Goal: Task Accomplishment & Management: Manage account settings

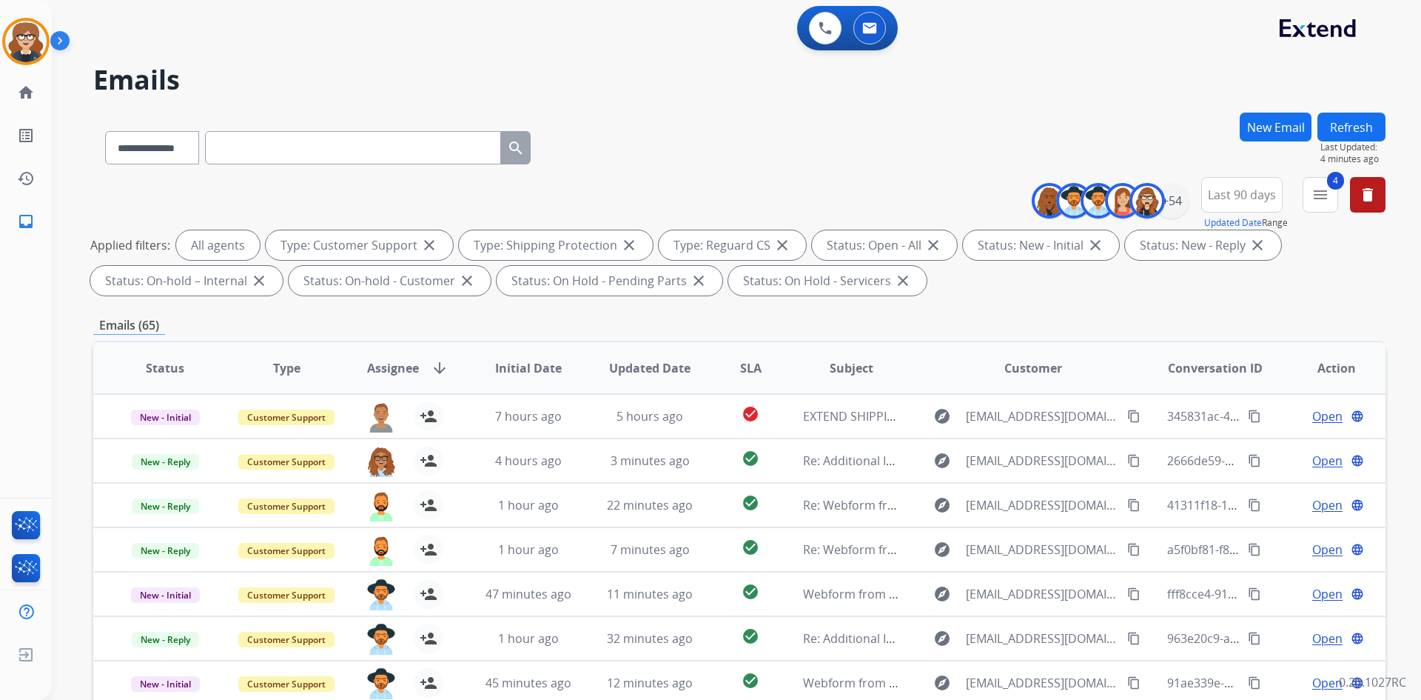
select select "**********"
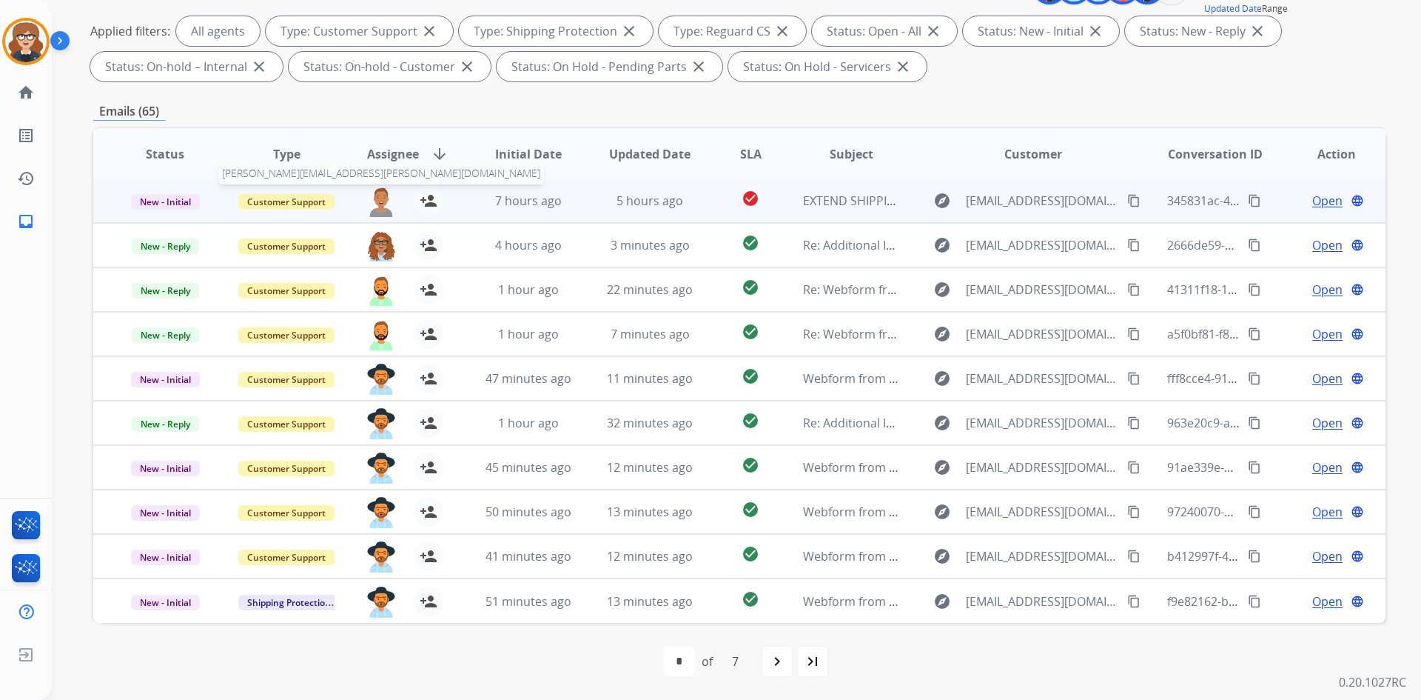
click at [380, 209] on img at bounding box center [381, 201] width 30 height 31
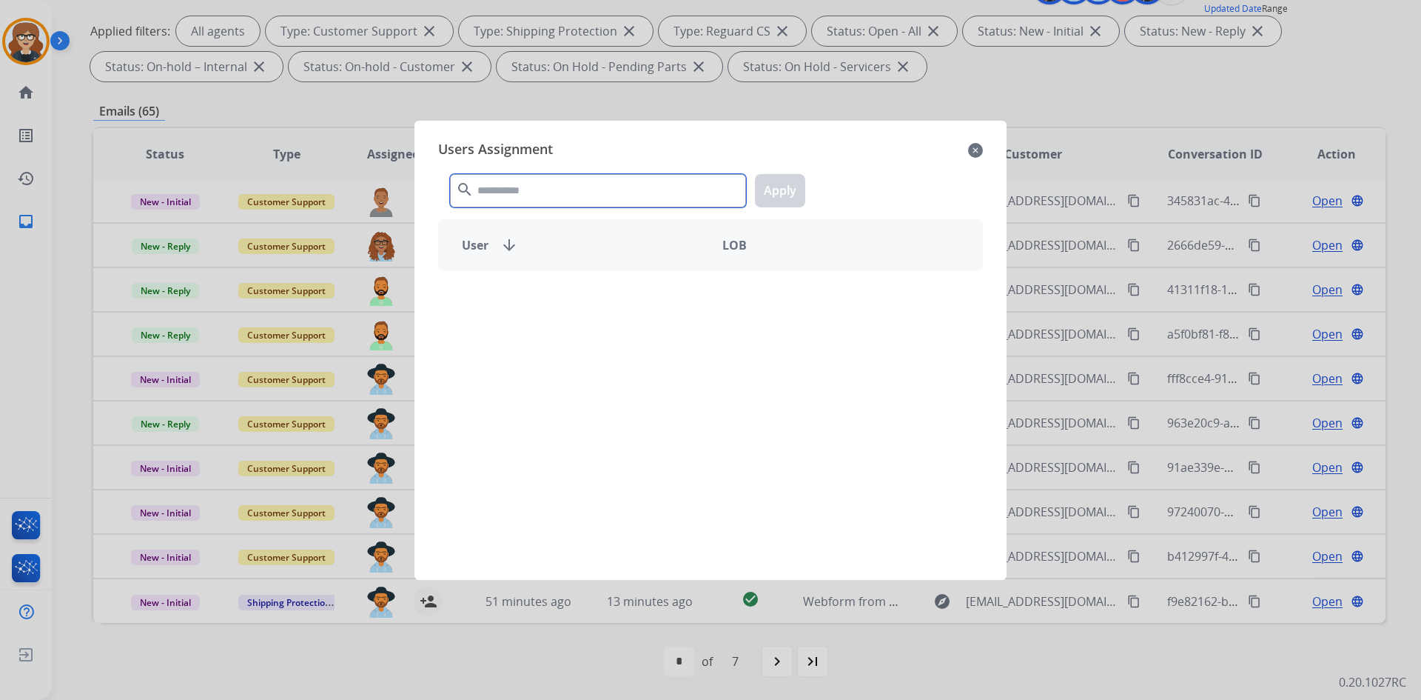
click at [523, 197] on input "text" at bounding box center [598, 190] width 296 height 33
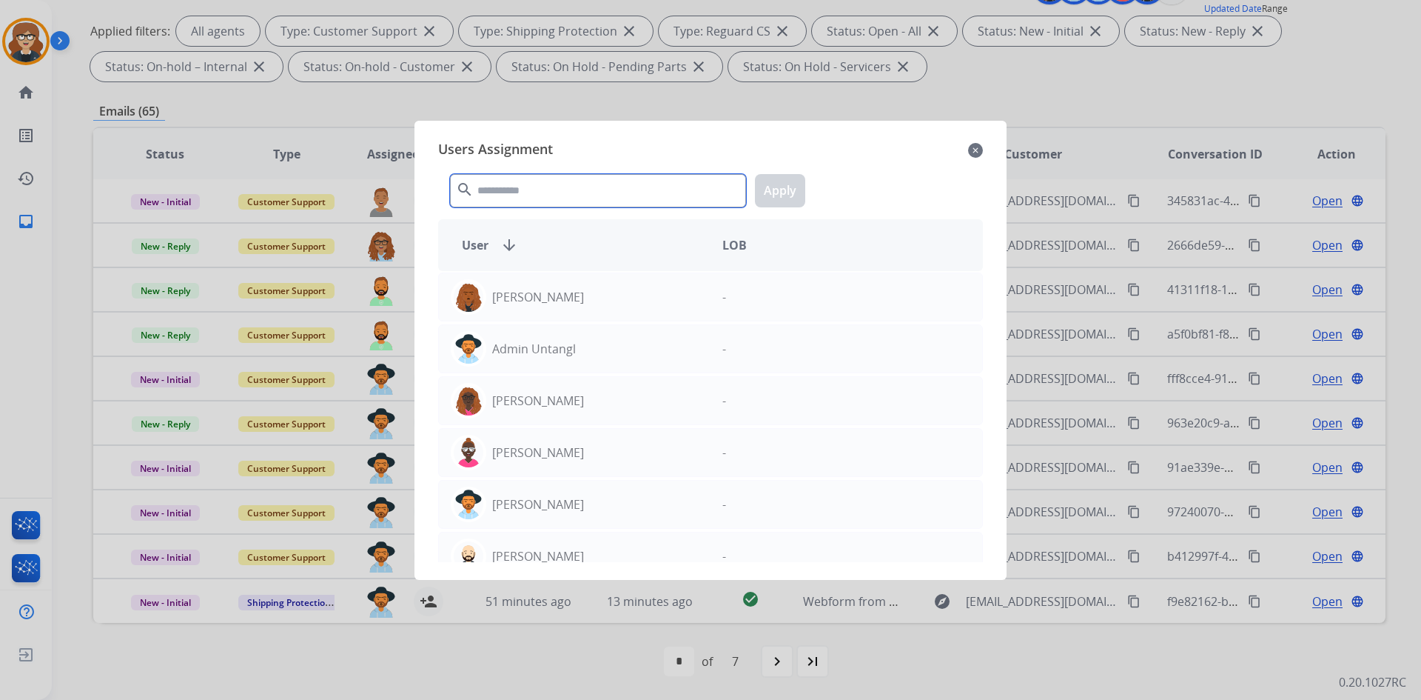
click at [523, 197] on input "text" at bounding box center [598, 190] width 296 height 33
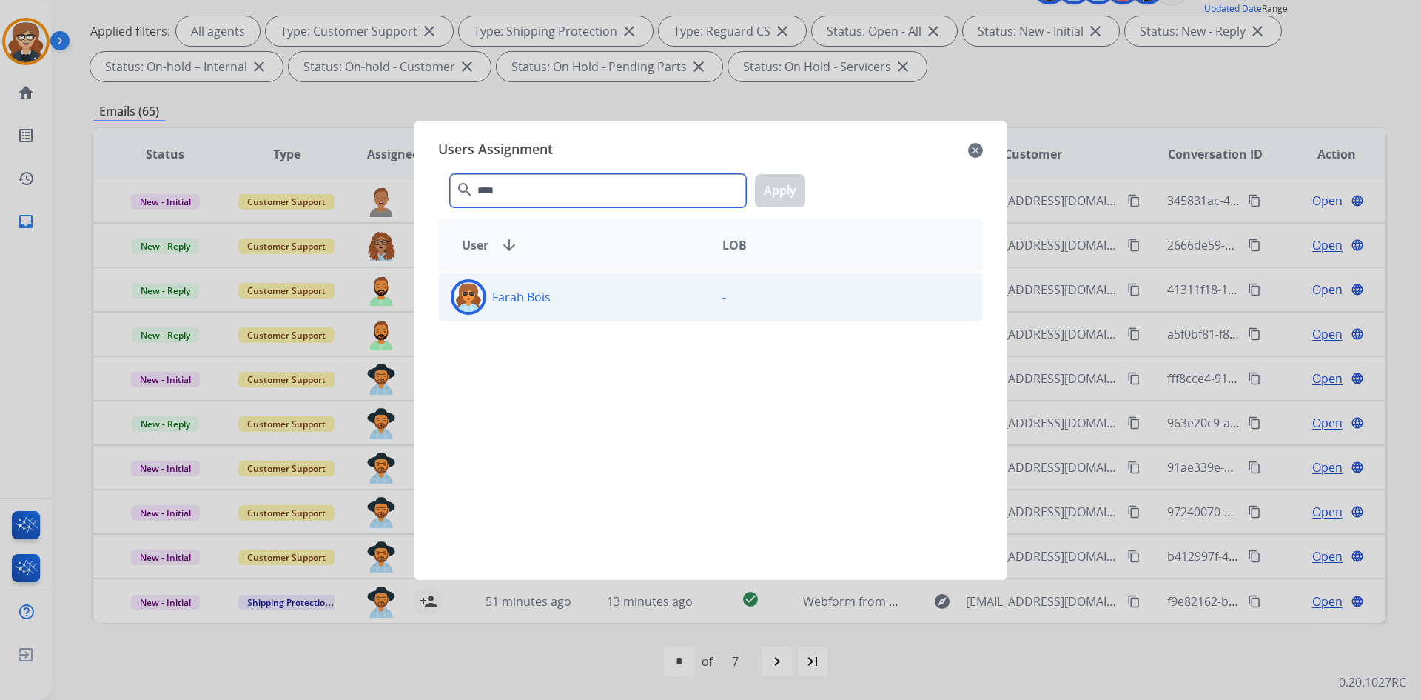
type input "****"
click at [478, 296] on img at bounding box center [469, 297] width 30 height 30
click at [791, 195] on button "Apply" at bounding box center [780, 190] width 50 height 33
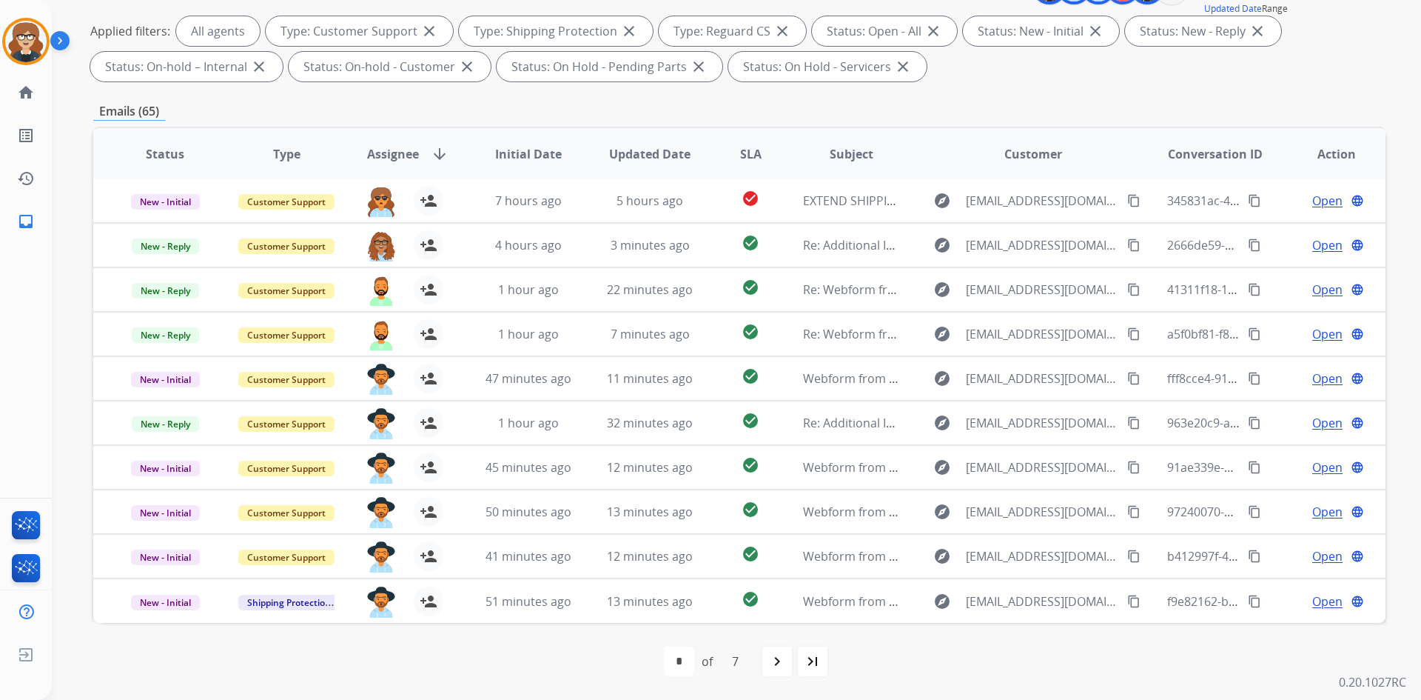
click at [785, 655] on mat-icon "navigate_next" at bounding box center [777, 661] width 18 height 18
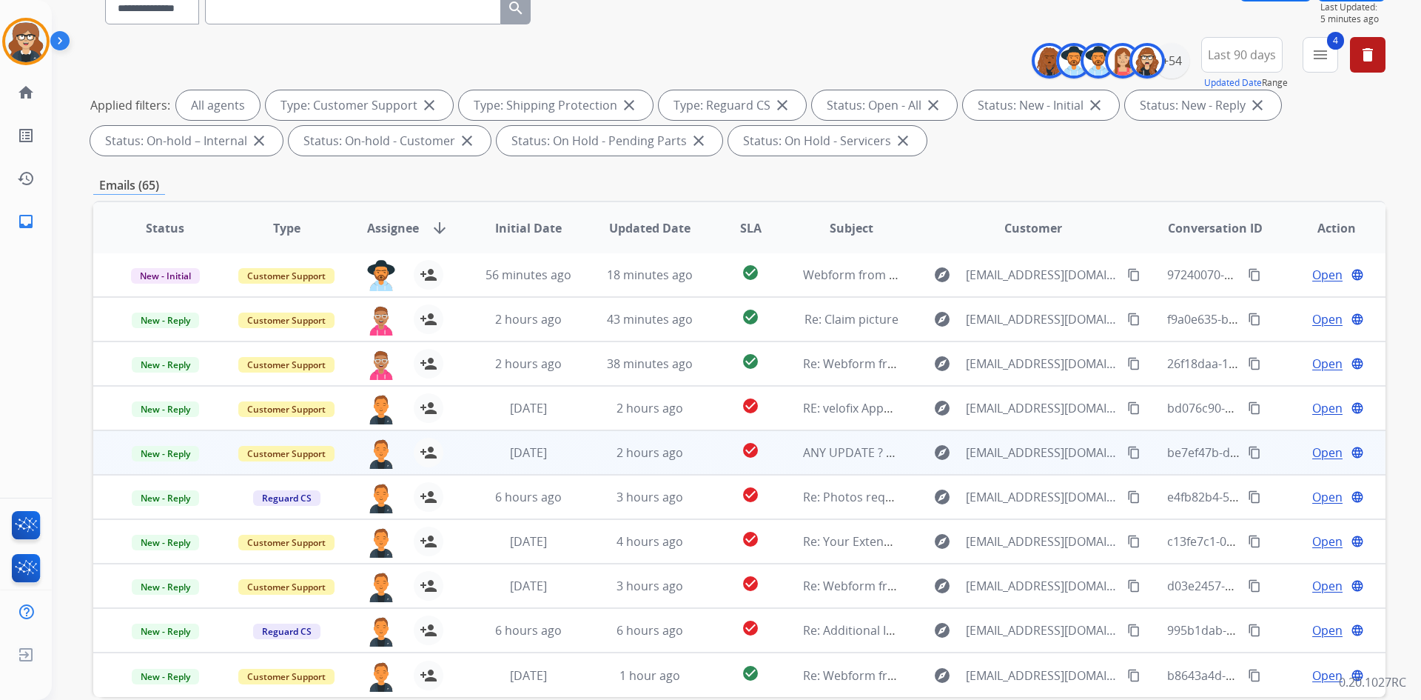
scroll to position [214, 0]
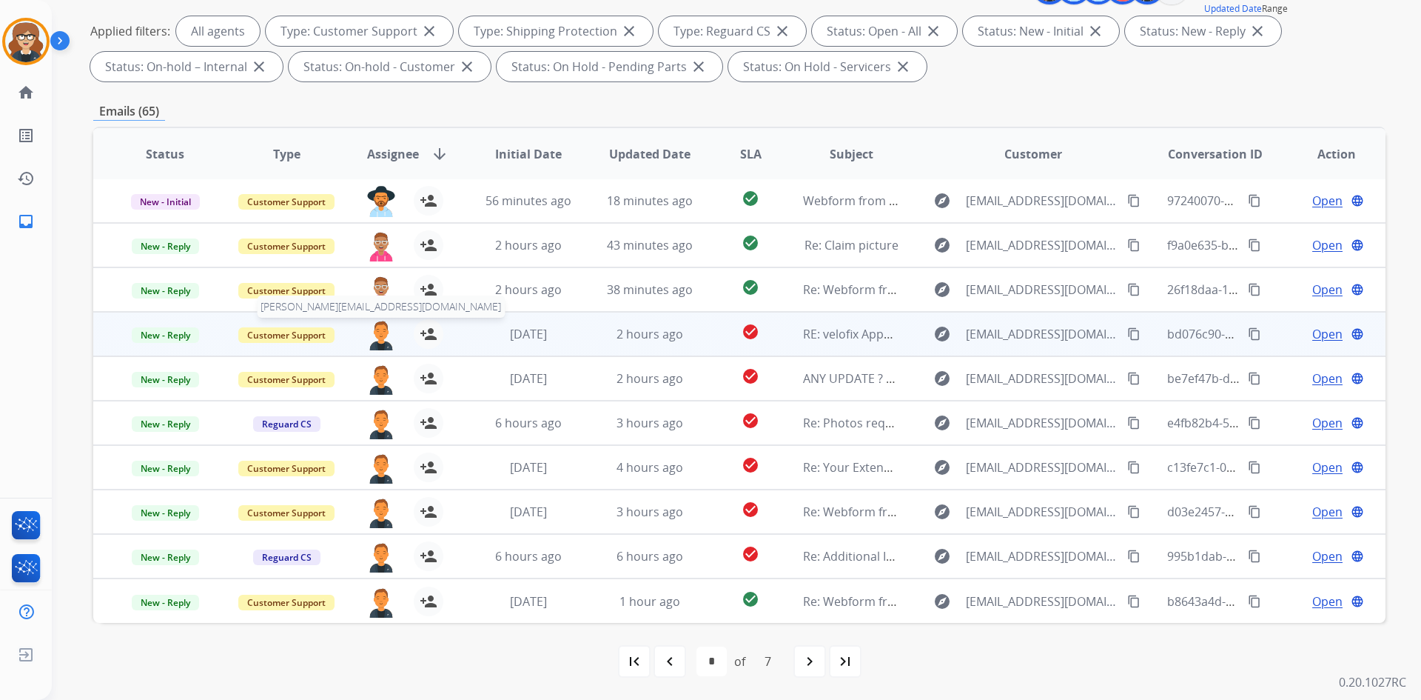
click at [389, 336] on img at bounding box center [381, 334] width 30 height 31
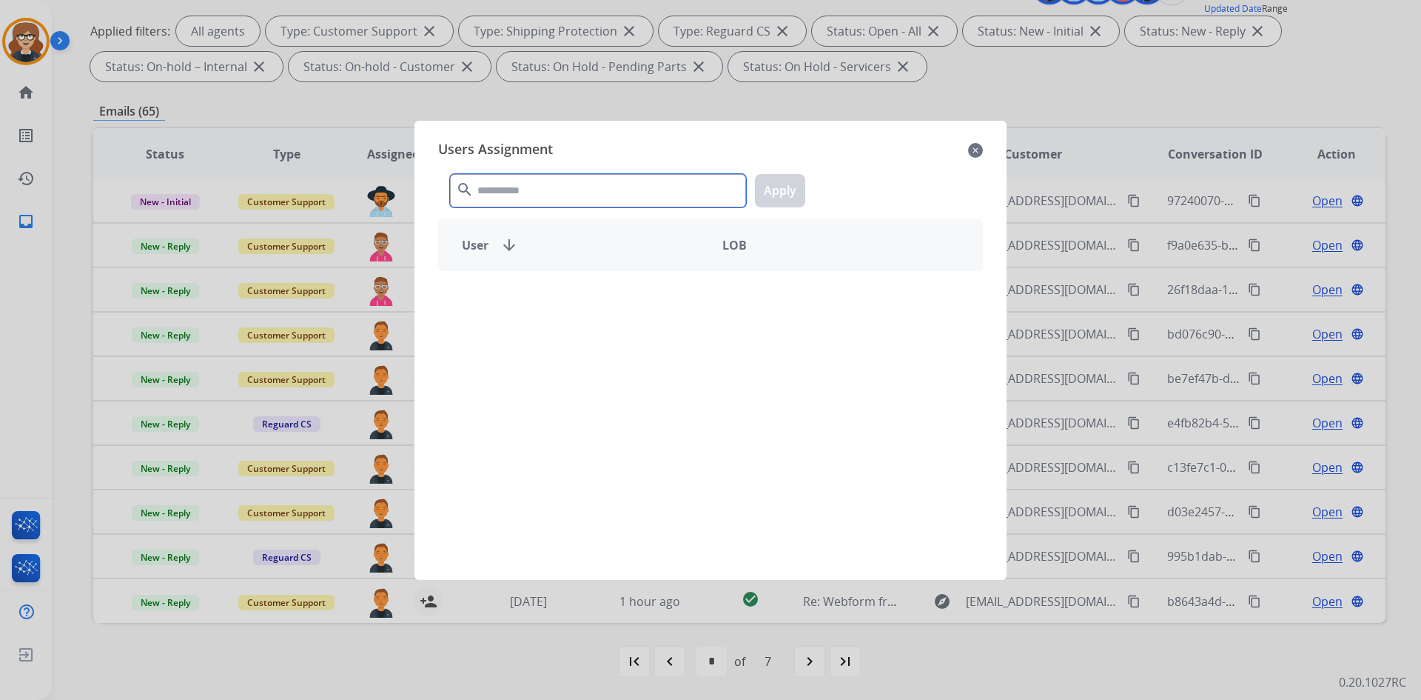
click at [485, 184] on input "text" at bounding box center [598, 190] width 296 height 33
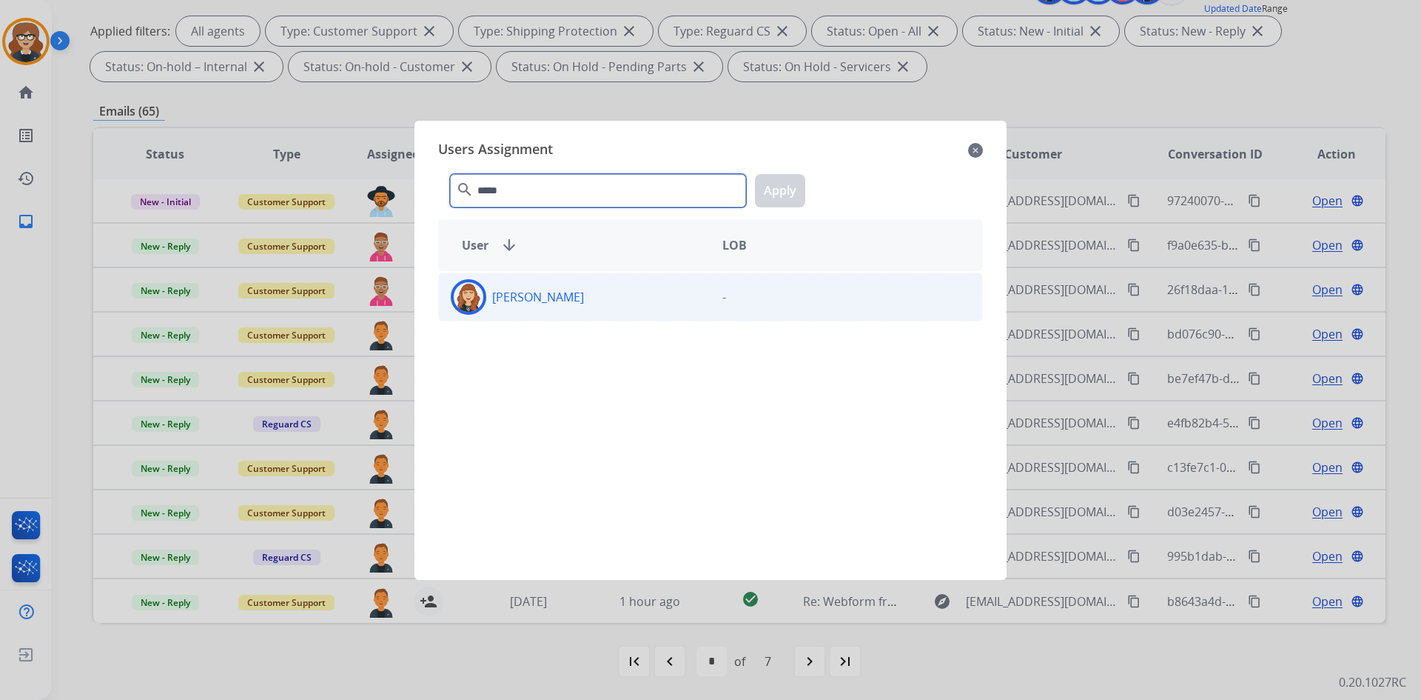
type input "*****"
click at [471, 300] on img at bounding box center [469, 297] width 30 height 30
click at [793, 185] on button "Apply" at bounding box center [780, 190] width 50 height 33
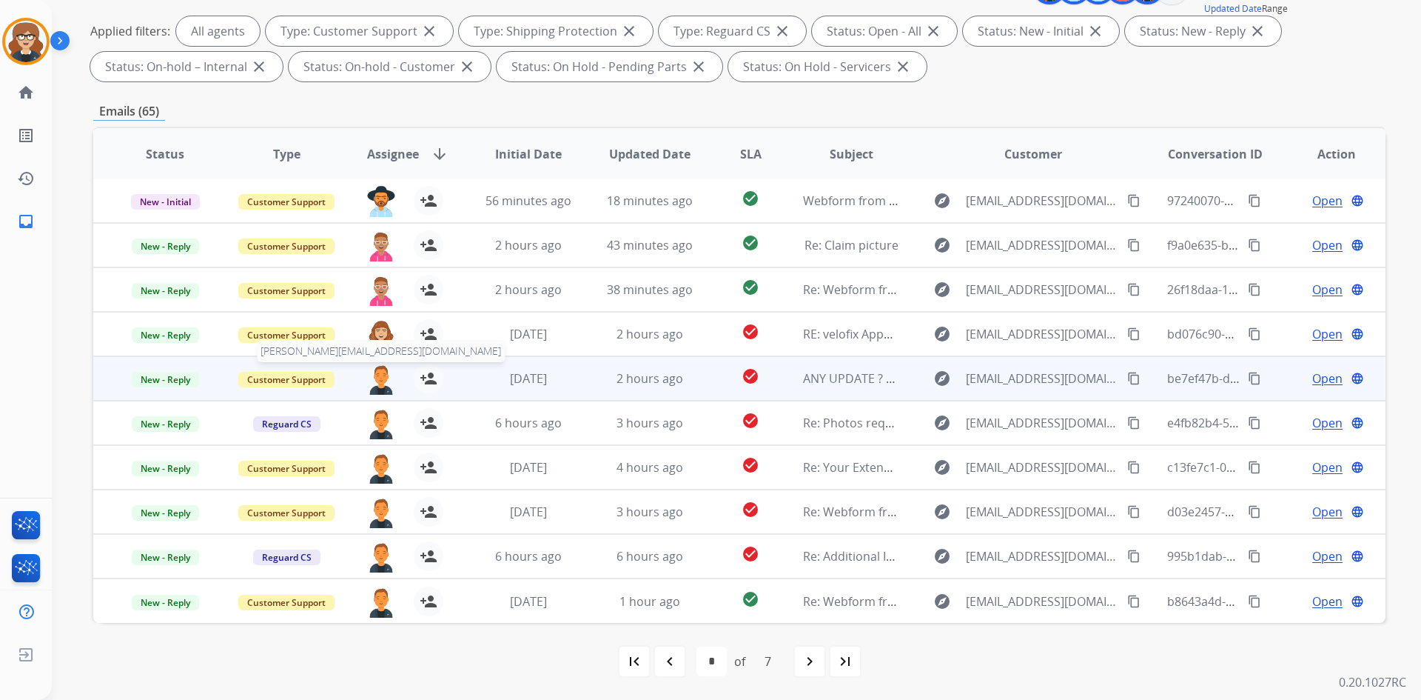
click at [377, 373] on img at bounding box center [381, 378] width 30 height 31
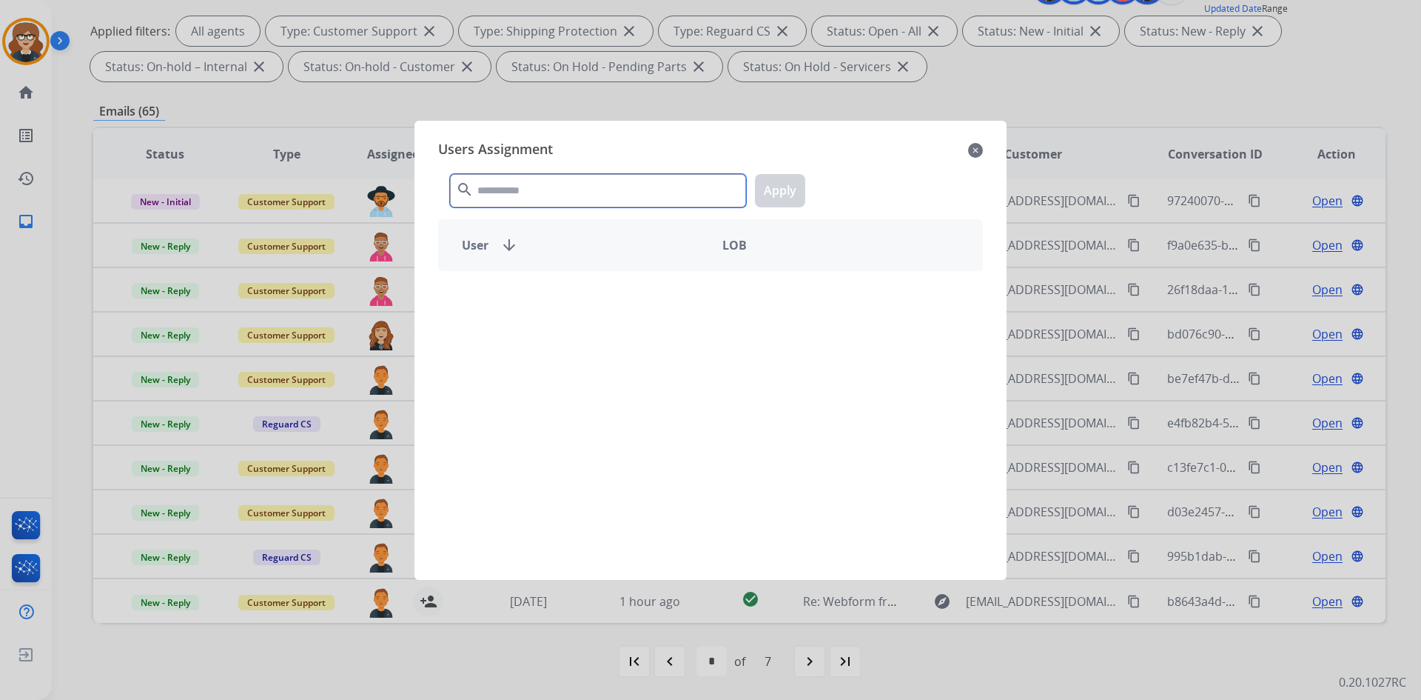
click at [549, 198] on input "text" at bounding box center [598, 190] width 296 height 33
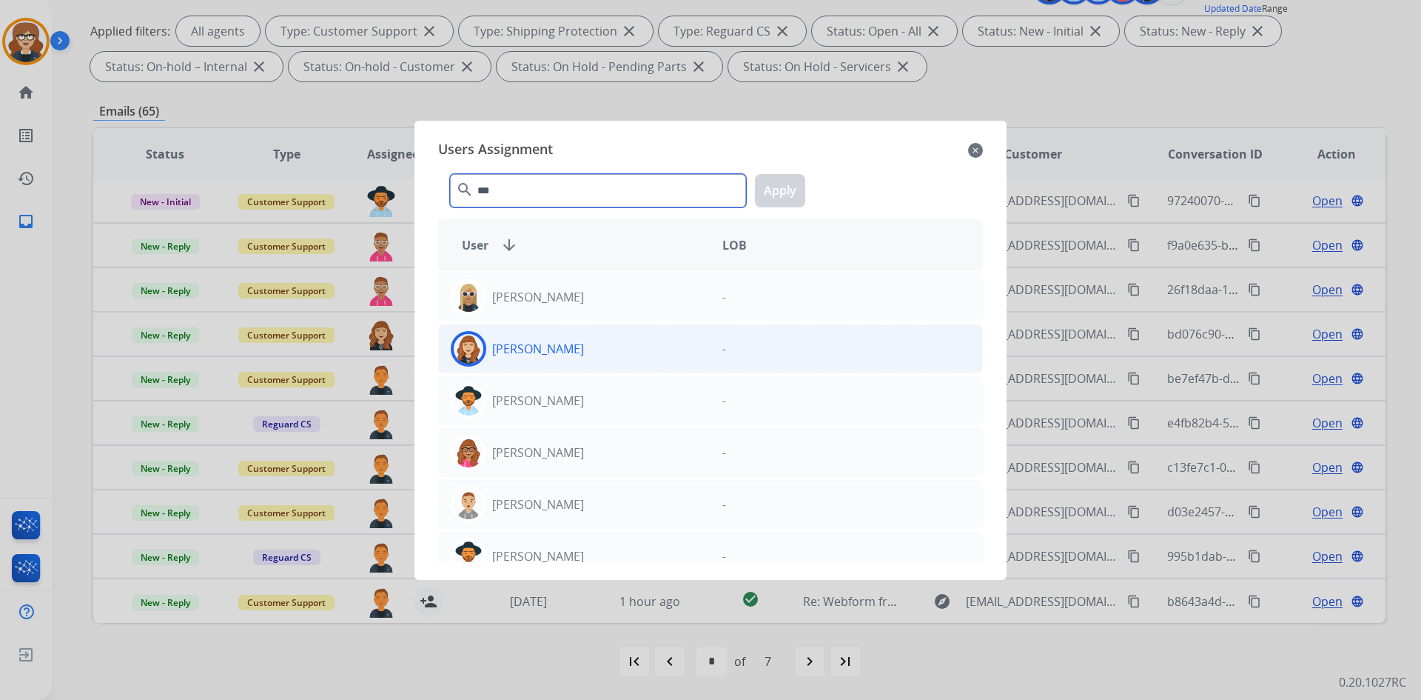
type input "***"
click at [541, 355] on p "[PERSON_NAME]" at bounding box center [538, 349] width 92 height 18
click at [781, 194] on button "Apply" at bounding box center [780, 190] width 50 height 33
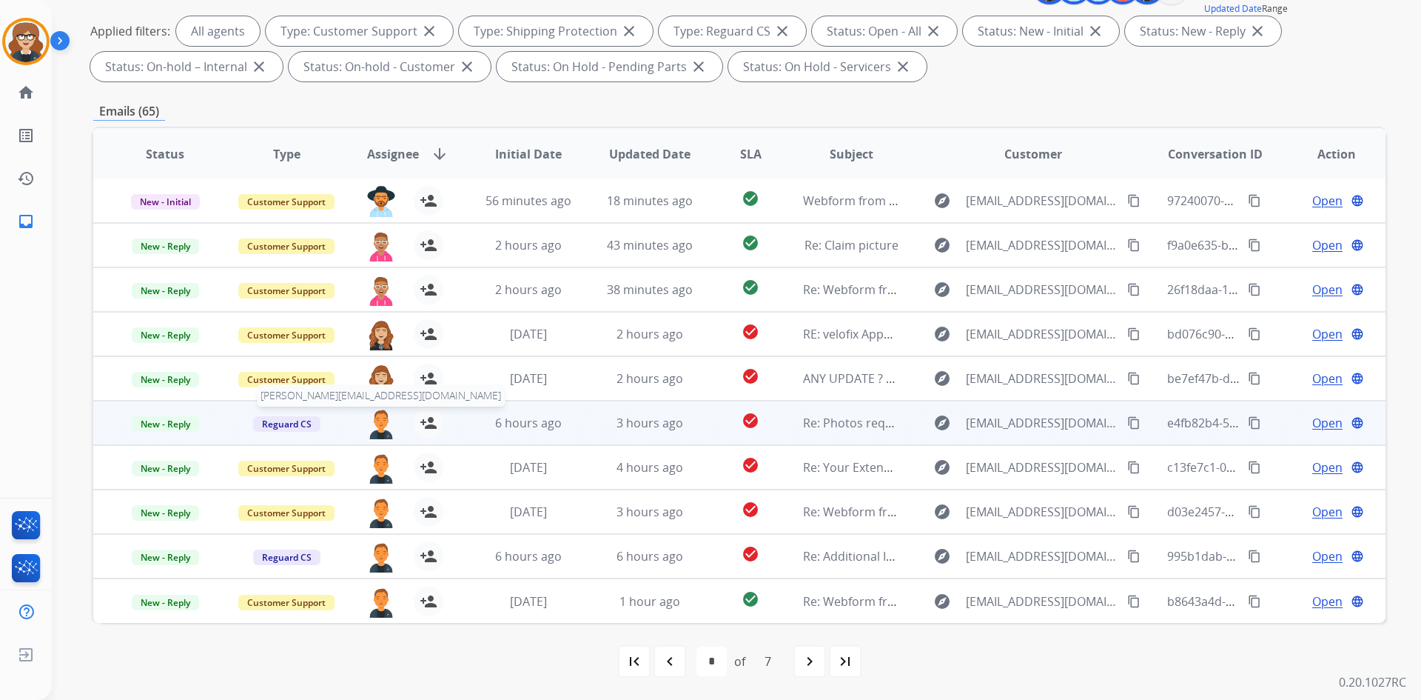
click at [377, 421] on img at bounding box center [381, 423] width 30 height 31
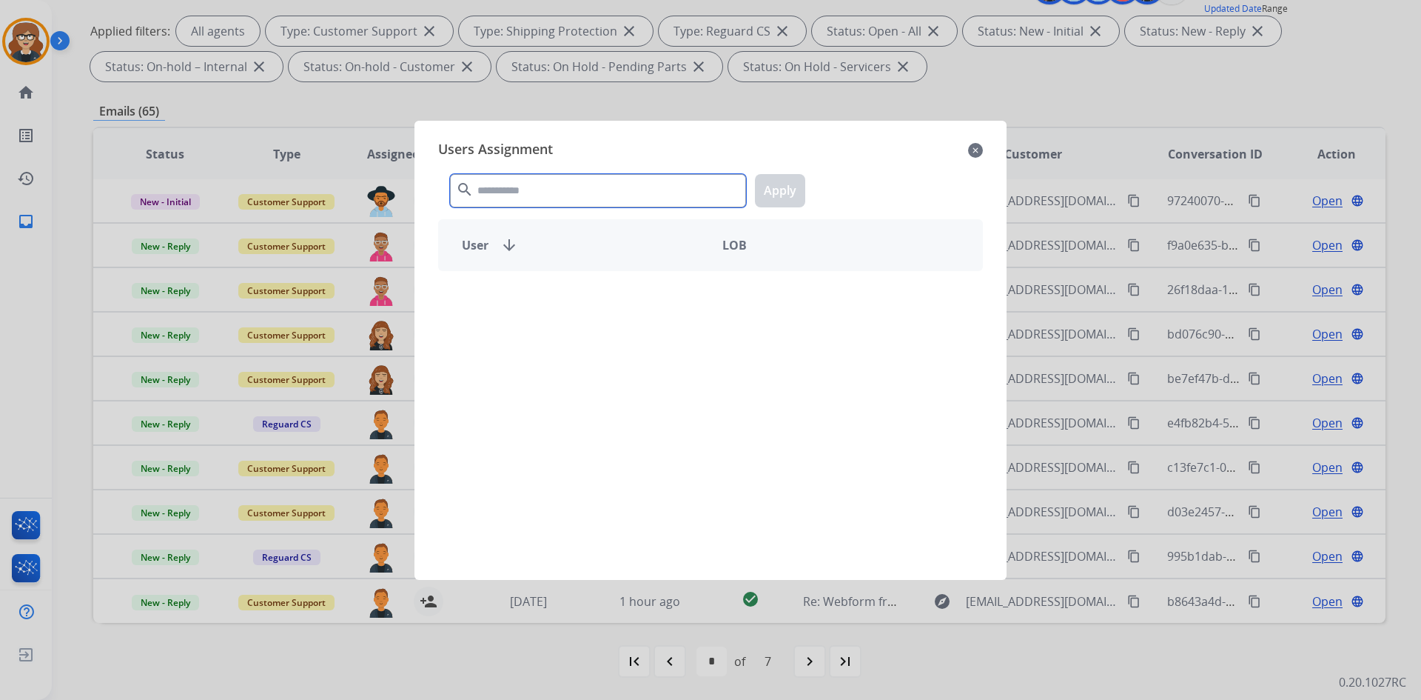
click at [517, 188] on input "text" at bounding box center [598, 190] width 296 height 33
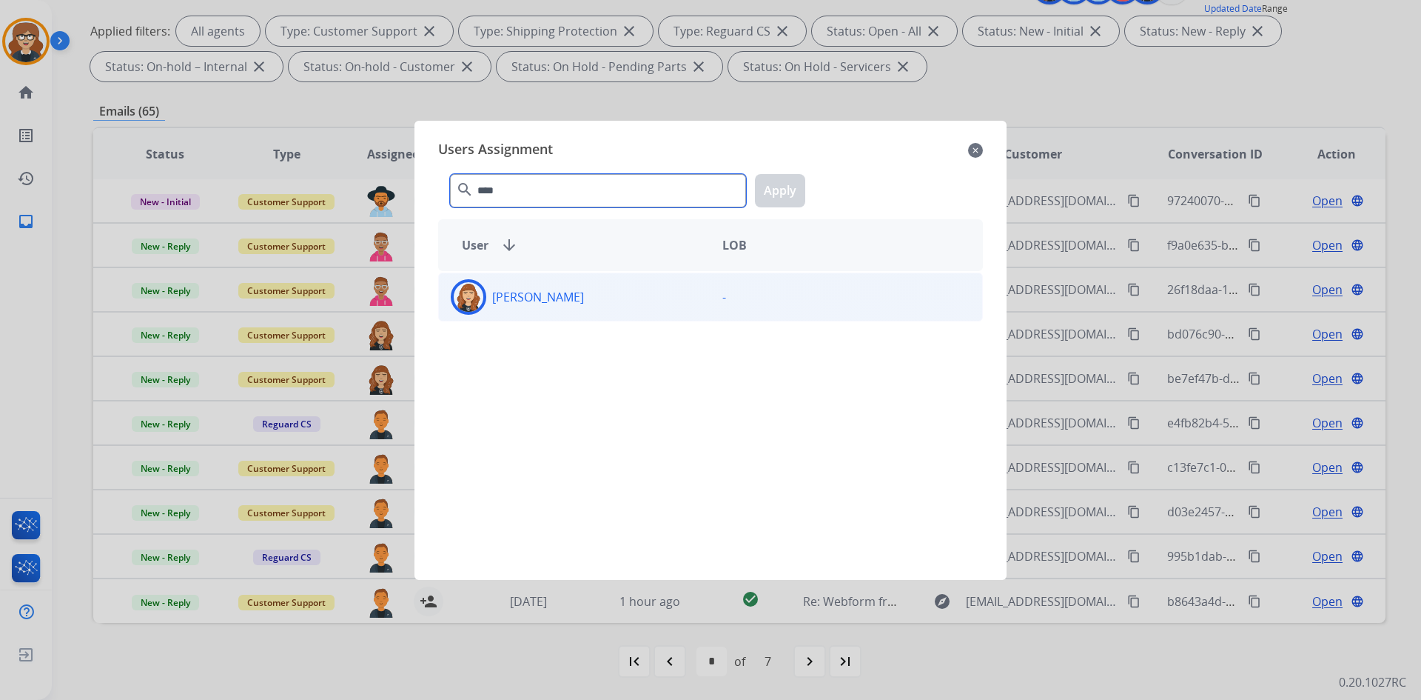
type input "****"
click at [479, 298] on img at bounding box center [469, 297] width 30 height 30
click at [780, 182] on button "Apply" at bounding box center [780, 190] width 50 height 33
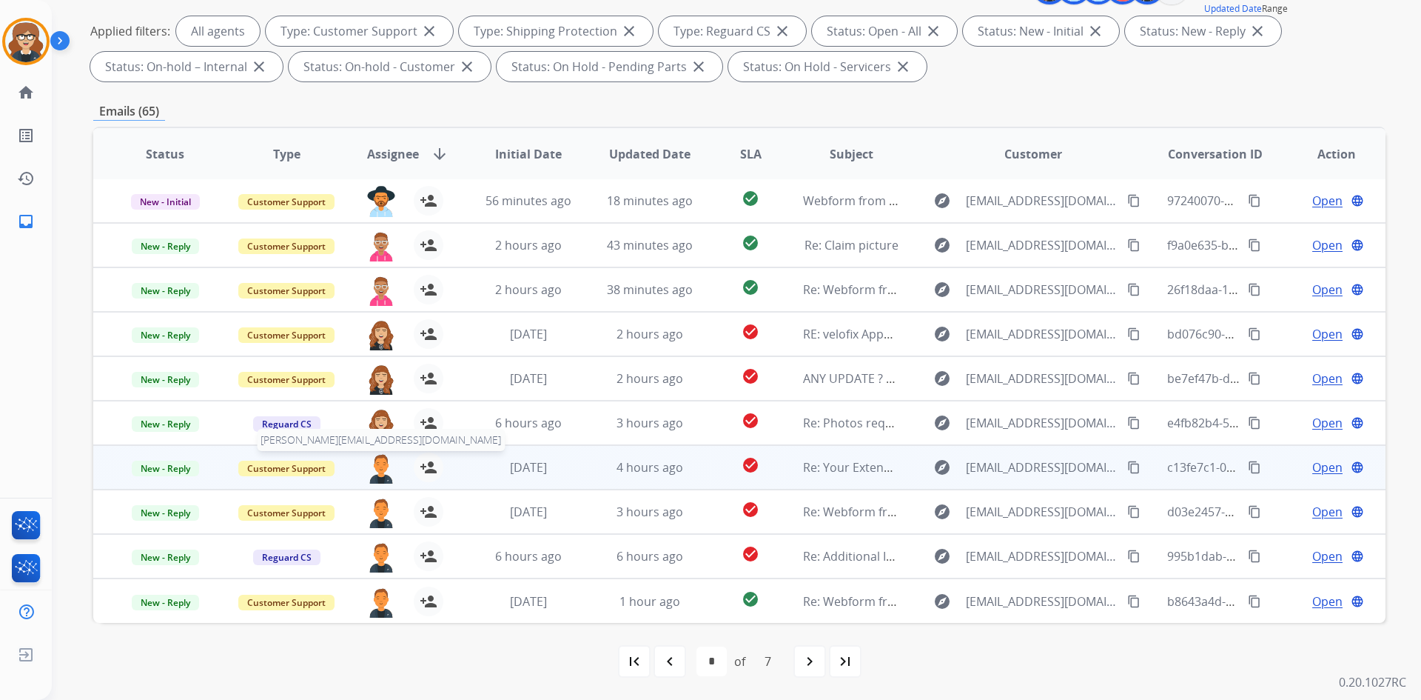
click at [379, 469] on img at bounding box center [381, 467] width 30 height 31
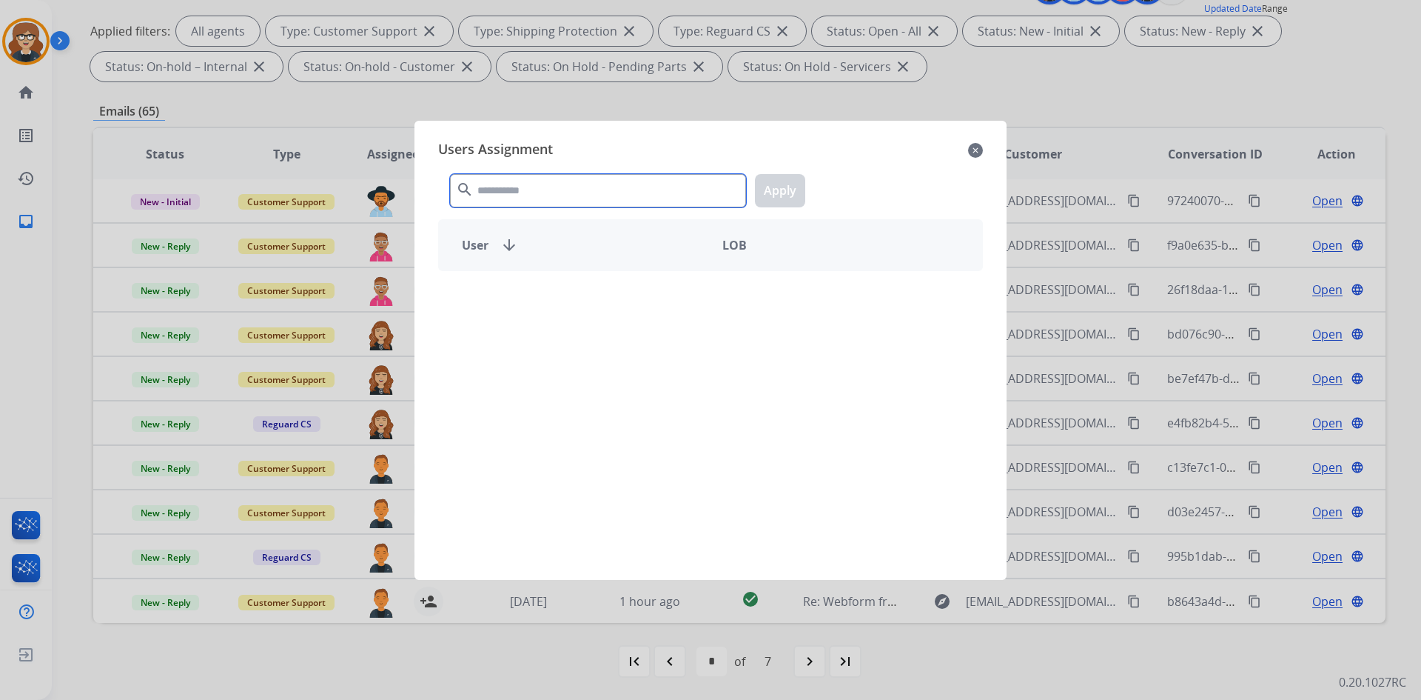
click at [531, 188] on input "text" at bounding box center [598, 190] width 296 height 33
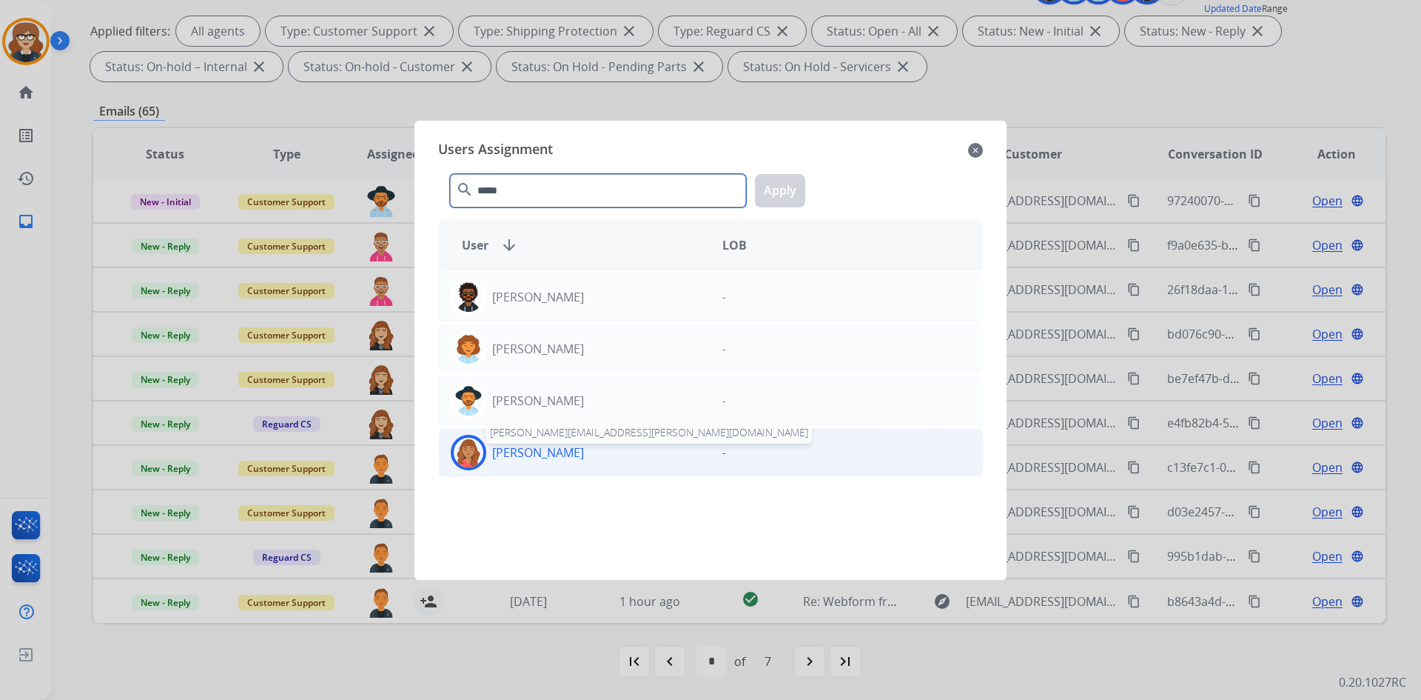
type input "*****"
click at [561, 453] on p "[PERSON_NAME]" at bounding box center [538, 452] width 92 height 18
click at [795, 194] on button "Apply" at bounding box center [780, 190] width 50 height 33
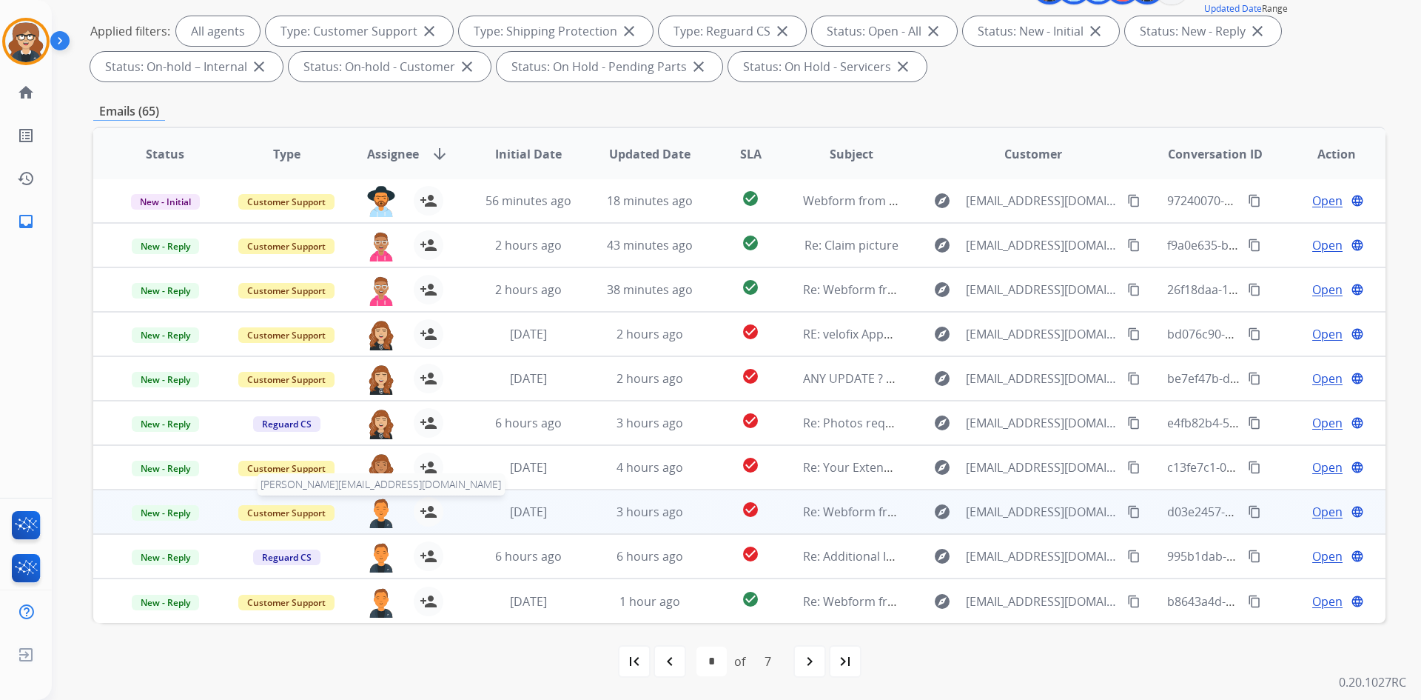
click at [383, 507] on img at bounding box center [381, 512] width 30 height 31
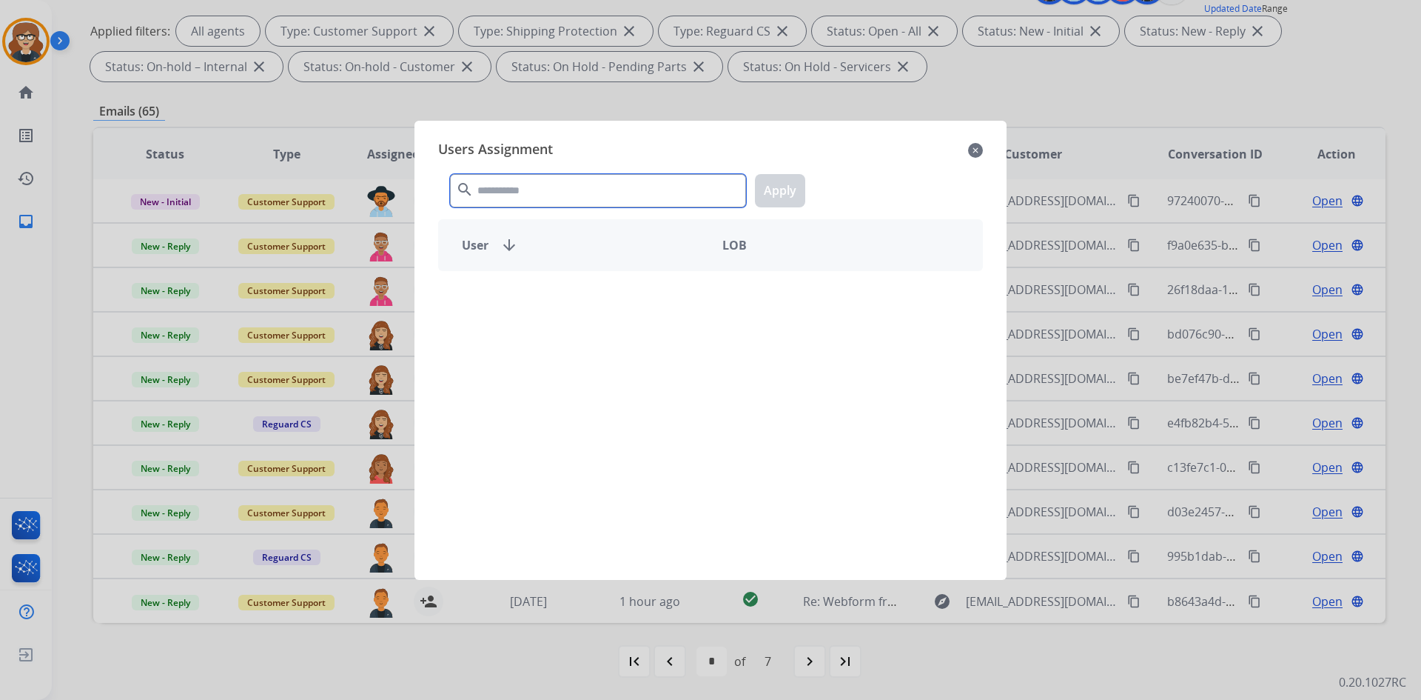
click at [544, 196] on input "text" at bounding box center [598, 190] width 296 height 33
type input "******"
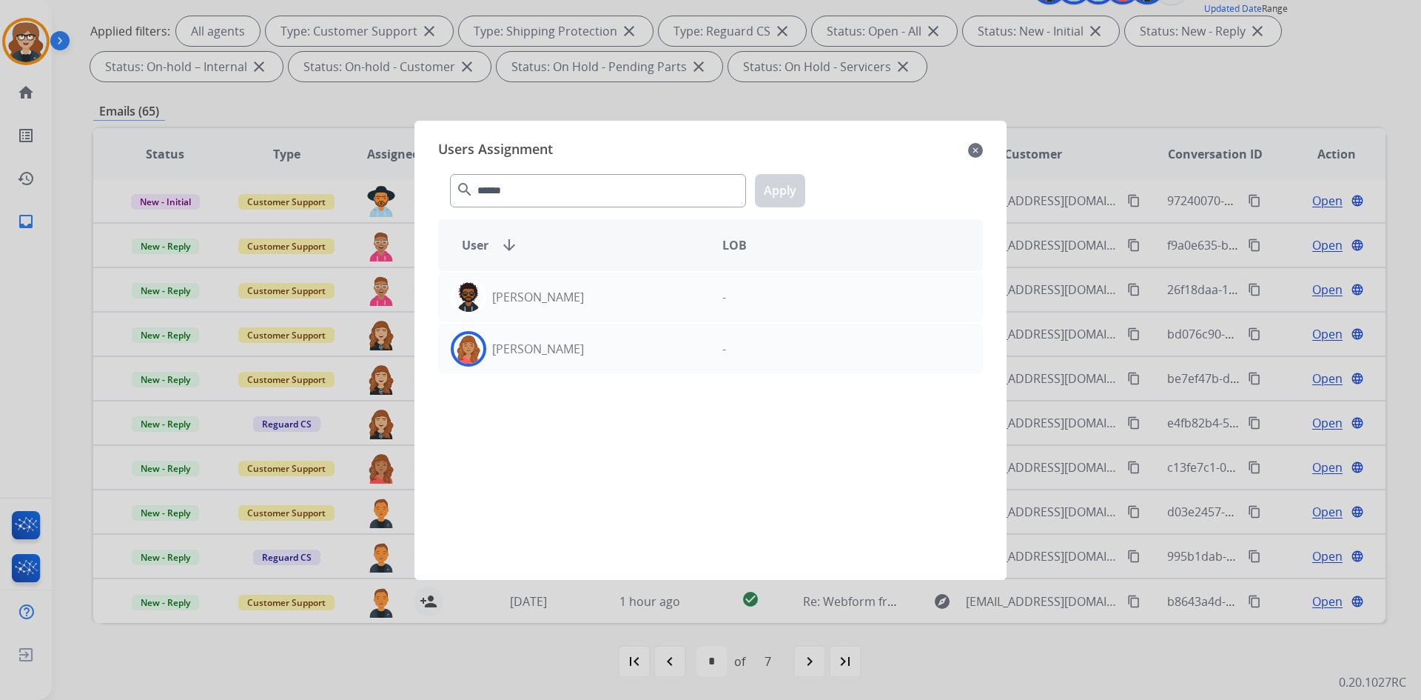
click at [460, 352] on img at bounding box center [469, 349] width 30 height 30
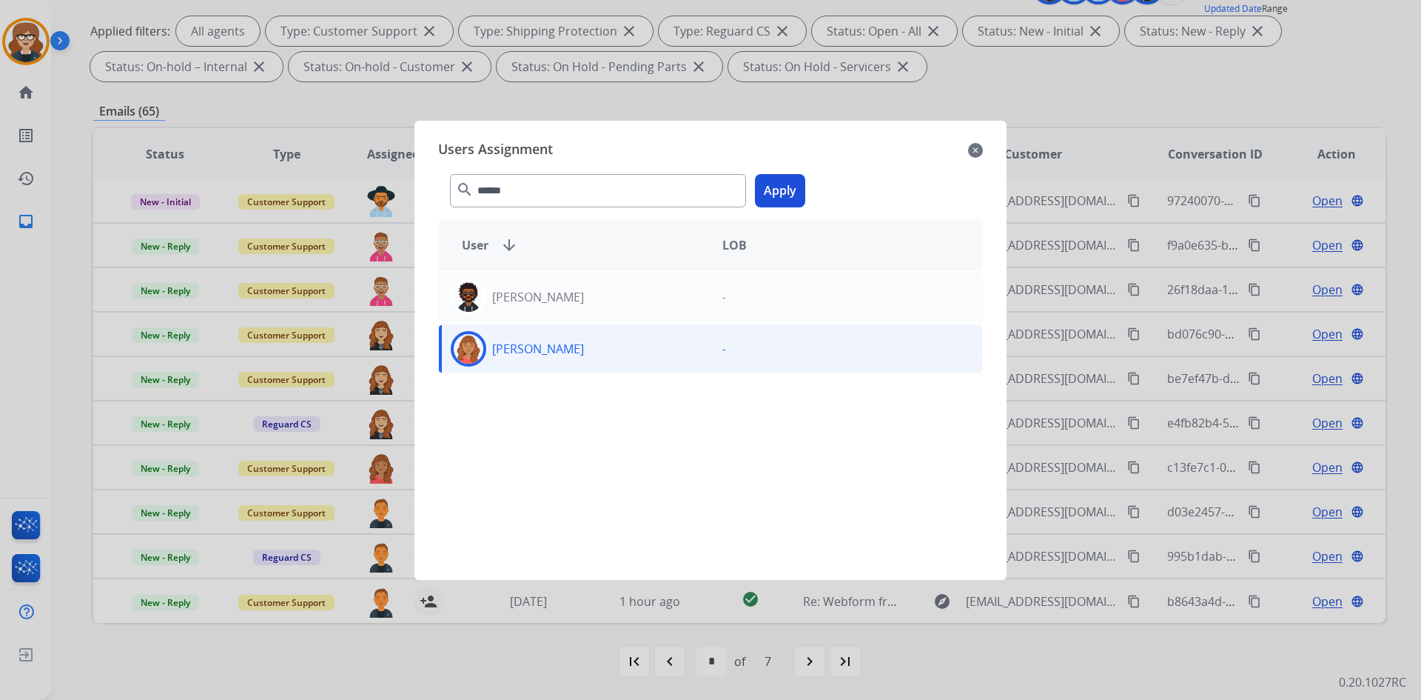
click at [781, 187] on button "Apply" at bounding box center [780, 190] width 50 height 33
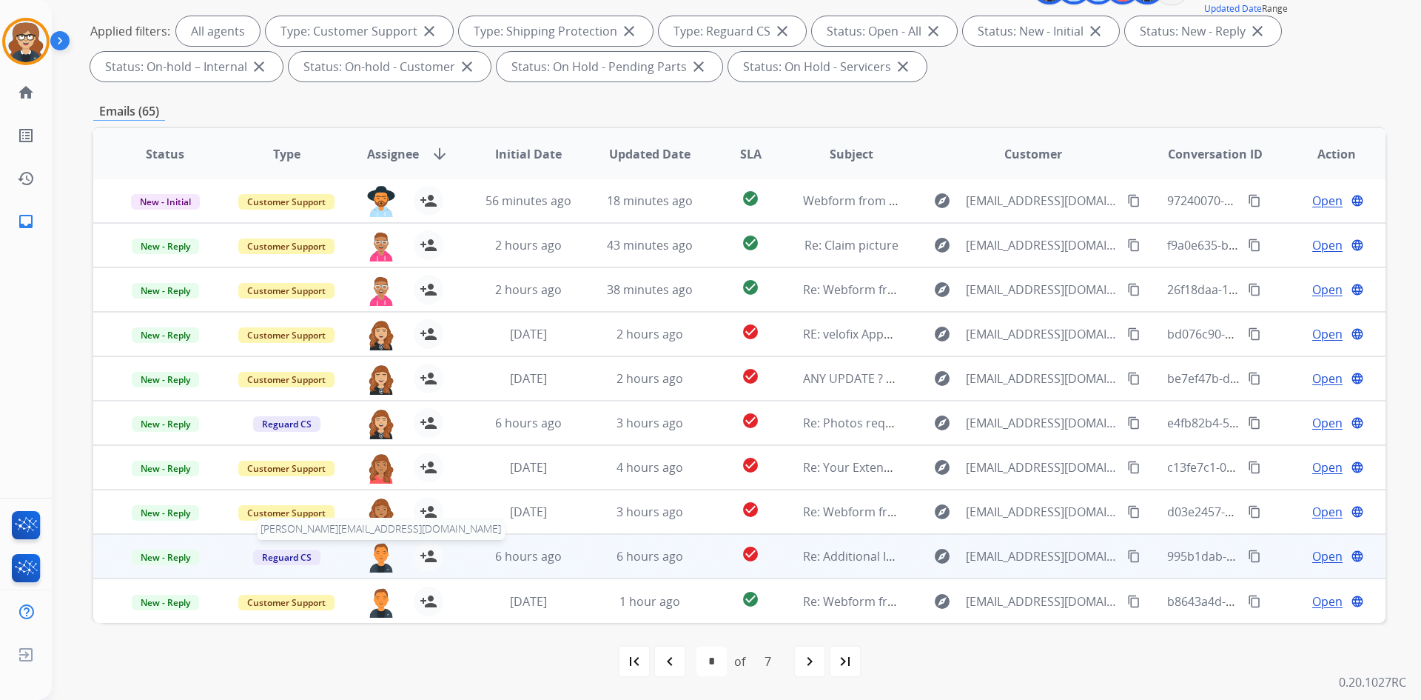
click at [299, 534] on tr "New - Reply Reguard CS [EMAIL_ADDRESS][PERSON_NAME][DOMAIN_NAME] person_add Ass…" at bounding box center [739, 556] width 1293 height 44
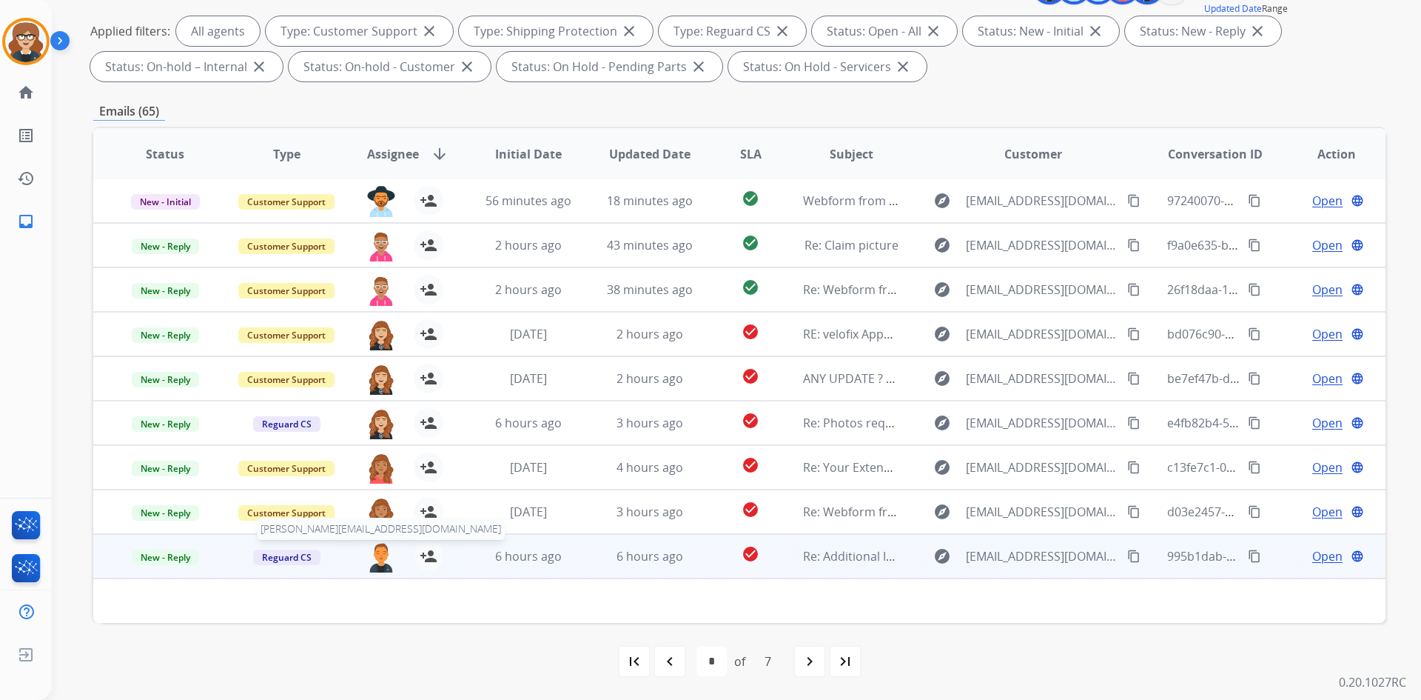
click at [384, 578] on td "[DATE][DATE], < [EMAIL_ADDRESS][DOMAIN_NAME] > wrote:" at bounding box center [618, 629] width 1051 height 102
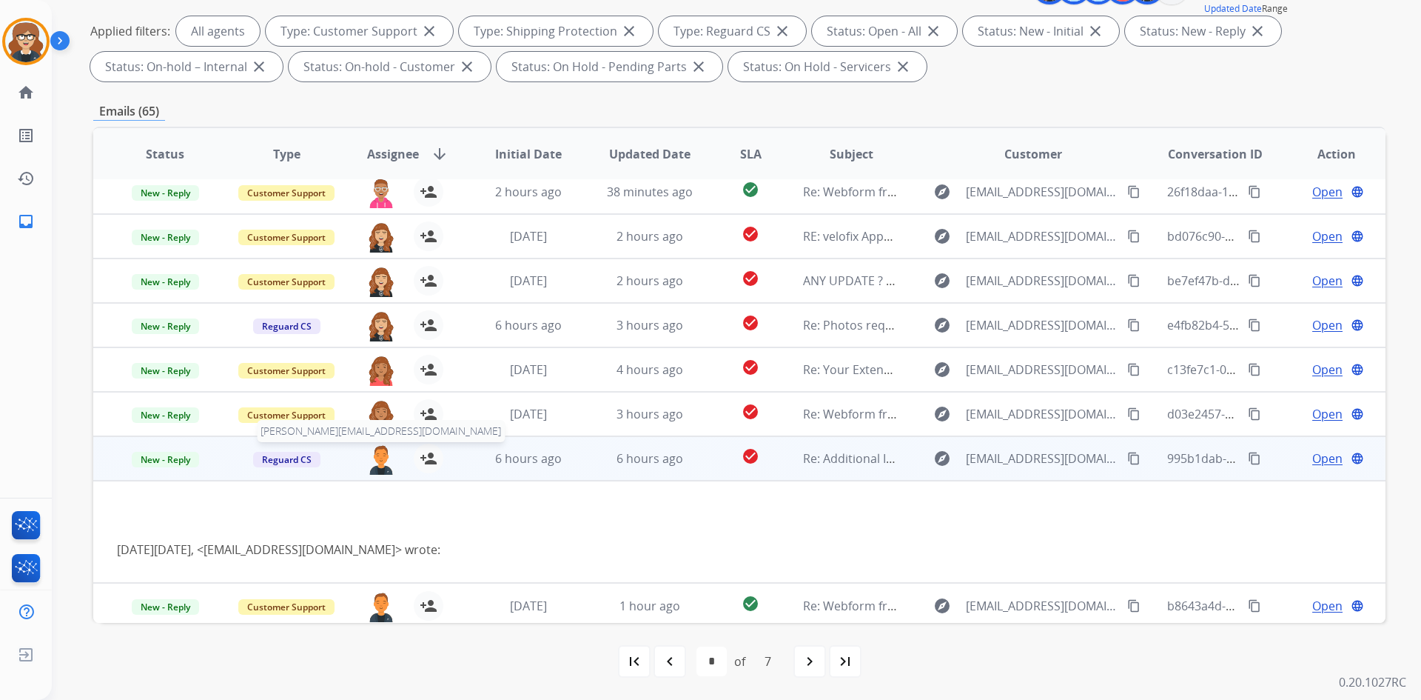
scroll to position [104, 0]
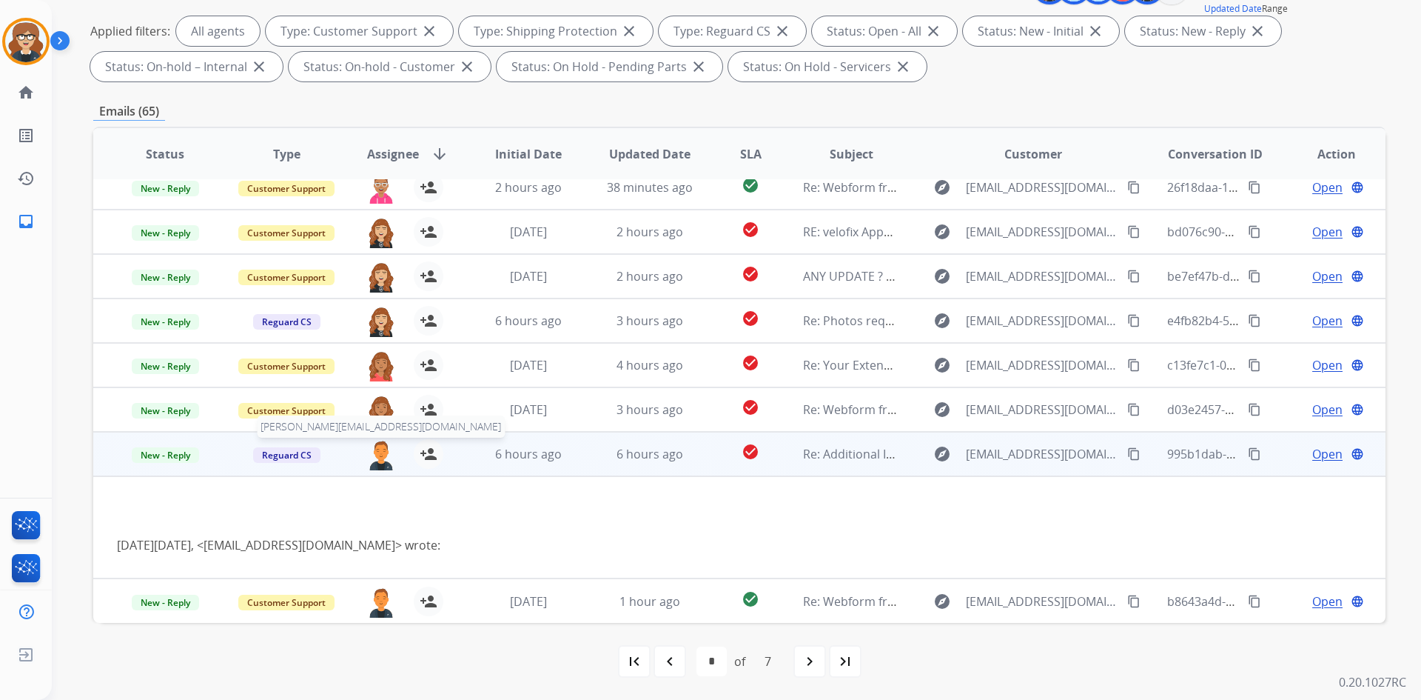
click at [378, 463] on img at bounding box center [381, 454] width 30 height 31
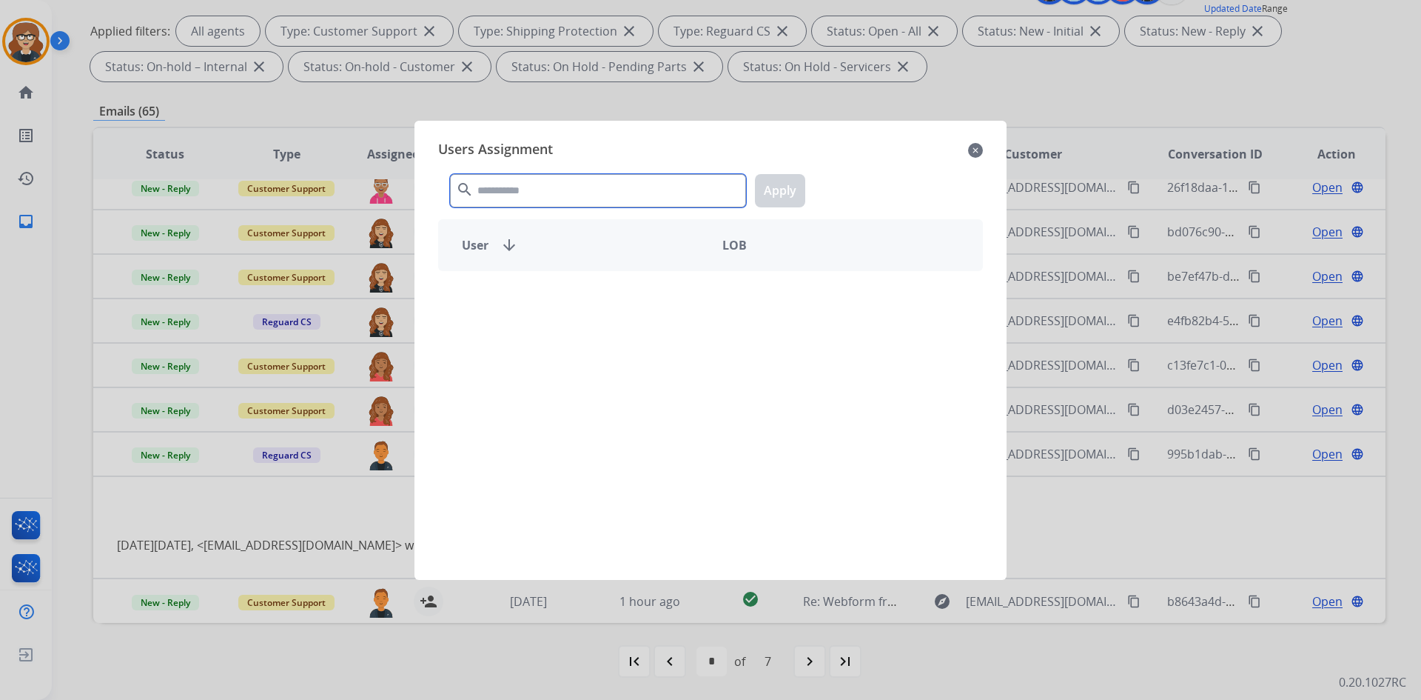
click at [535, 189] on input "text" at bounding box center [598, 190] width 296 height 33
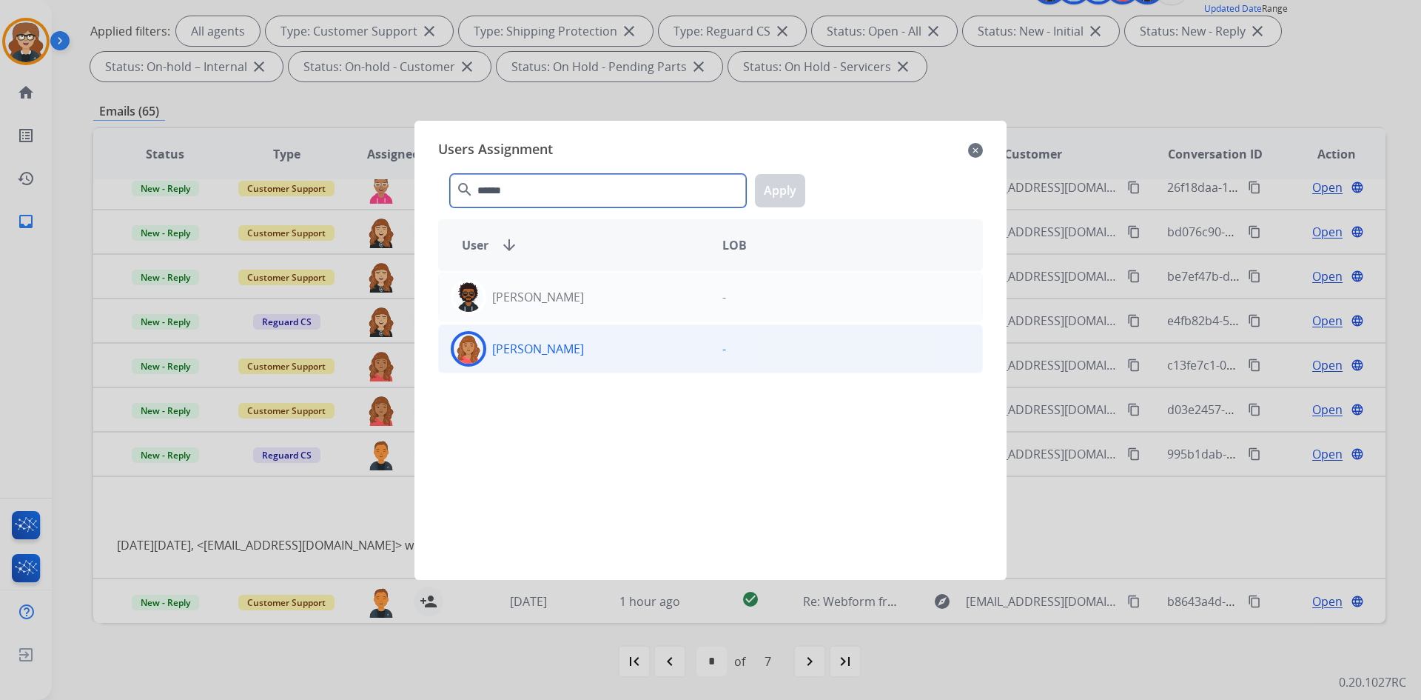
type input "******"
click at [463, 353] on img at bounding box center [469, 349] width 30 height 30
click at [779, 184] on button "Apply" at bounding box center [780, 190] width 50 height 33
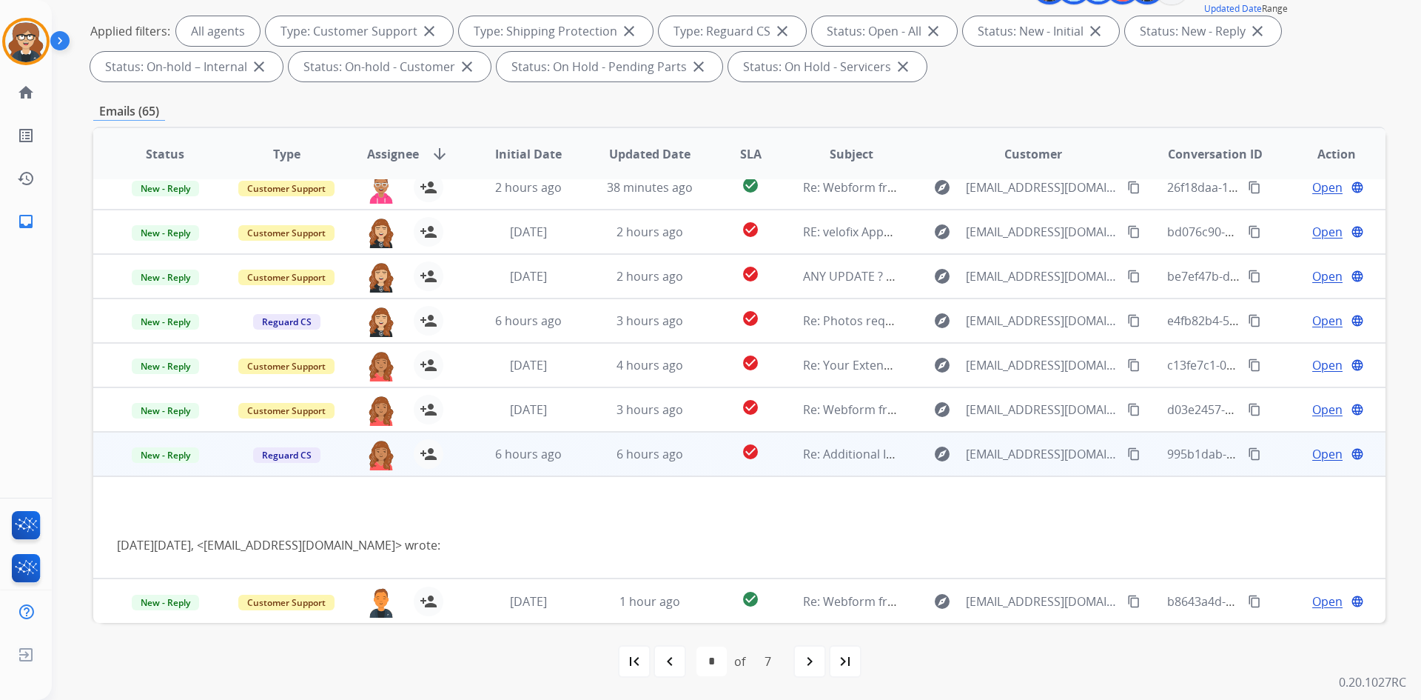
click at [600, 469] on td "6 hours ago" at bounding box center [638, 454] width 121 height 44
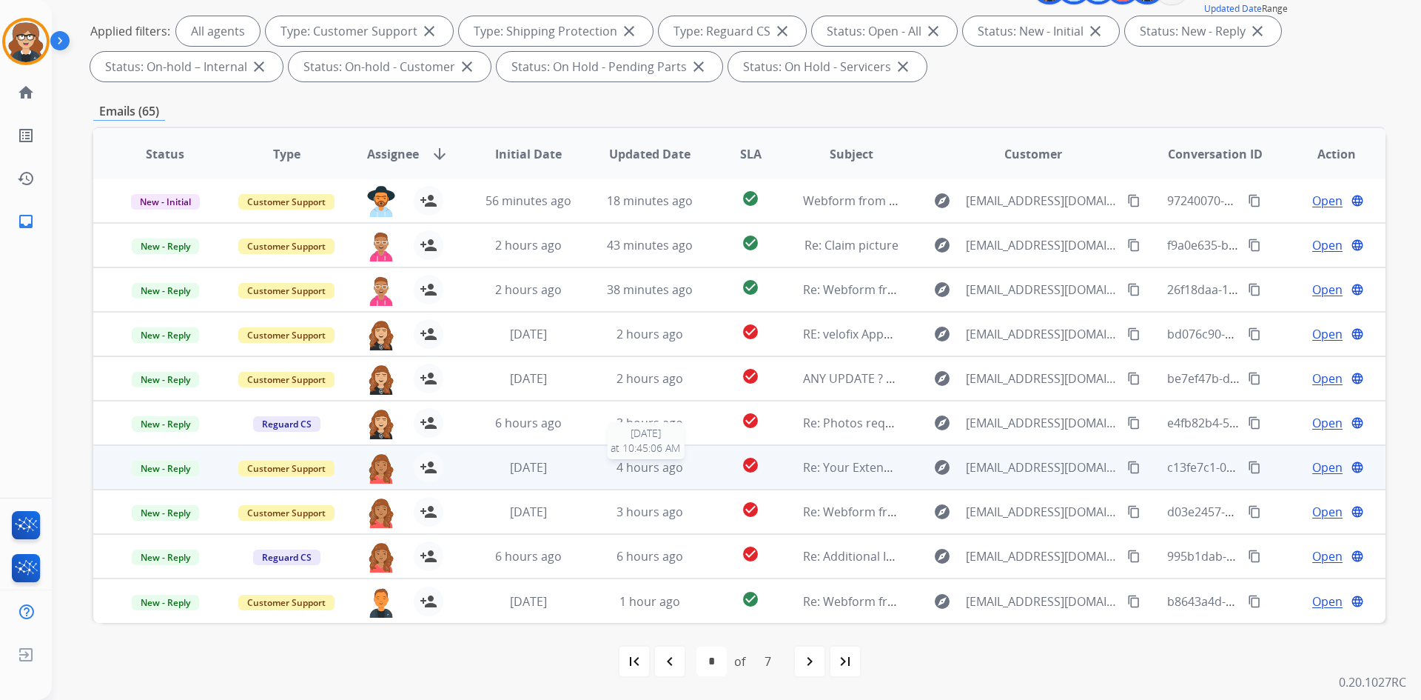
scroll to position [1, 0]
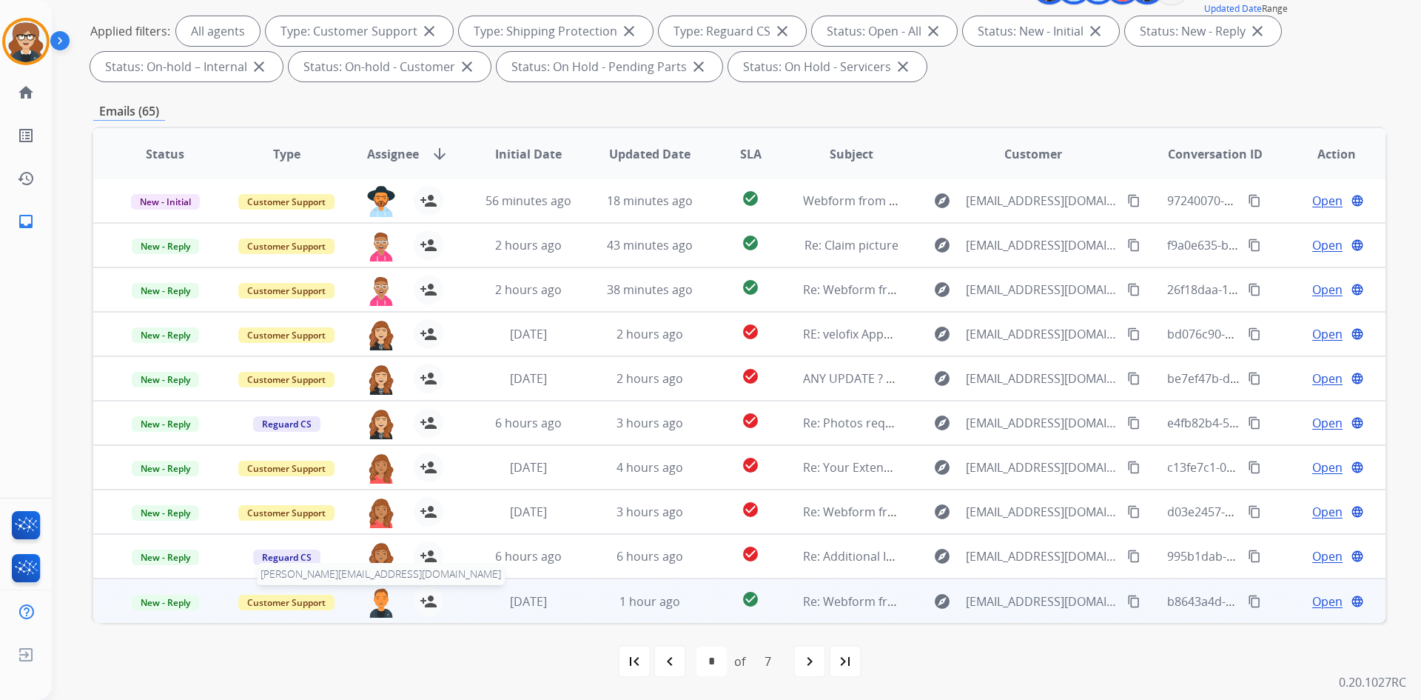
click at [375, 602] on img at bounding box center [381, 601] width 30 height 31
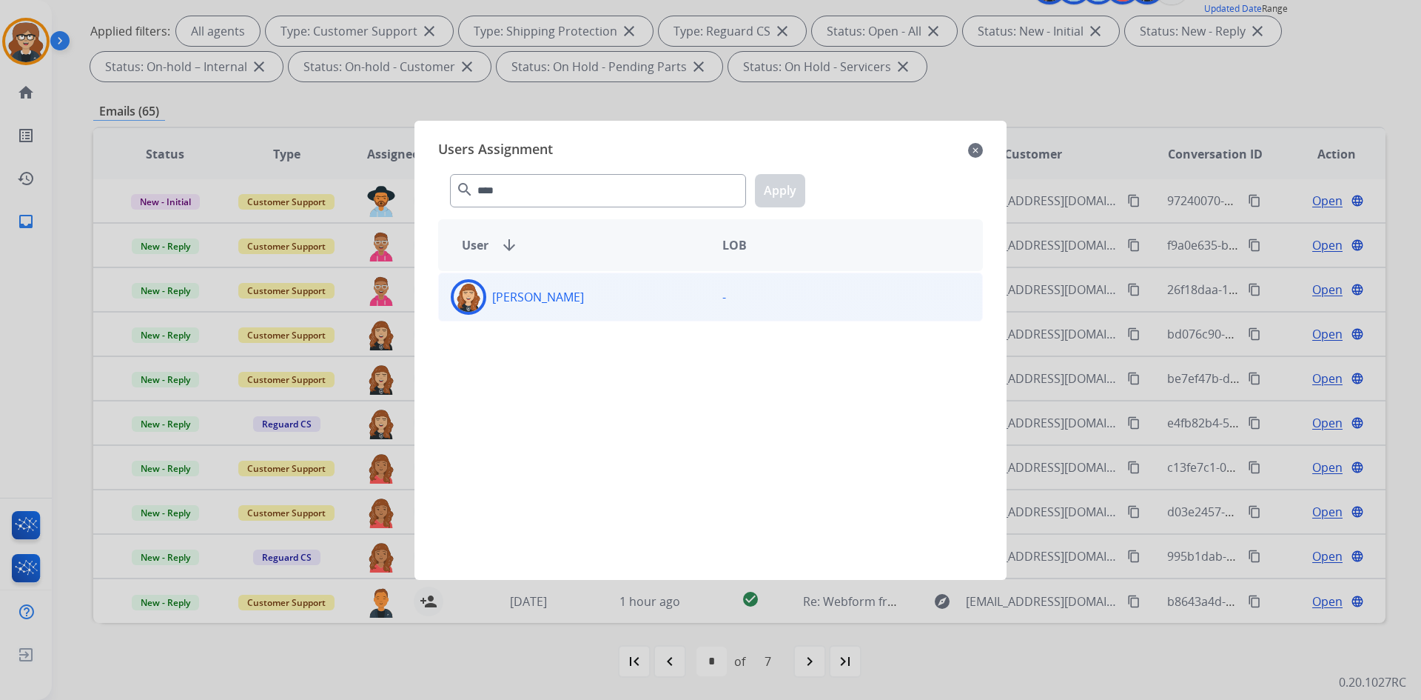
type input "****"
click at [469, 297] on img at bounding box center [469, 297] width 30 height 30
click at [768, 196] on button "Apply" at bounding box center [780, 190] width 50 height 33
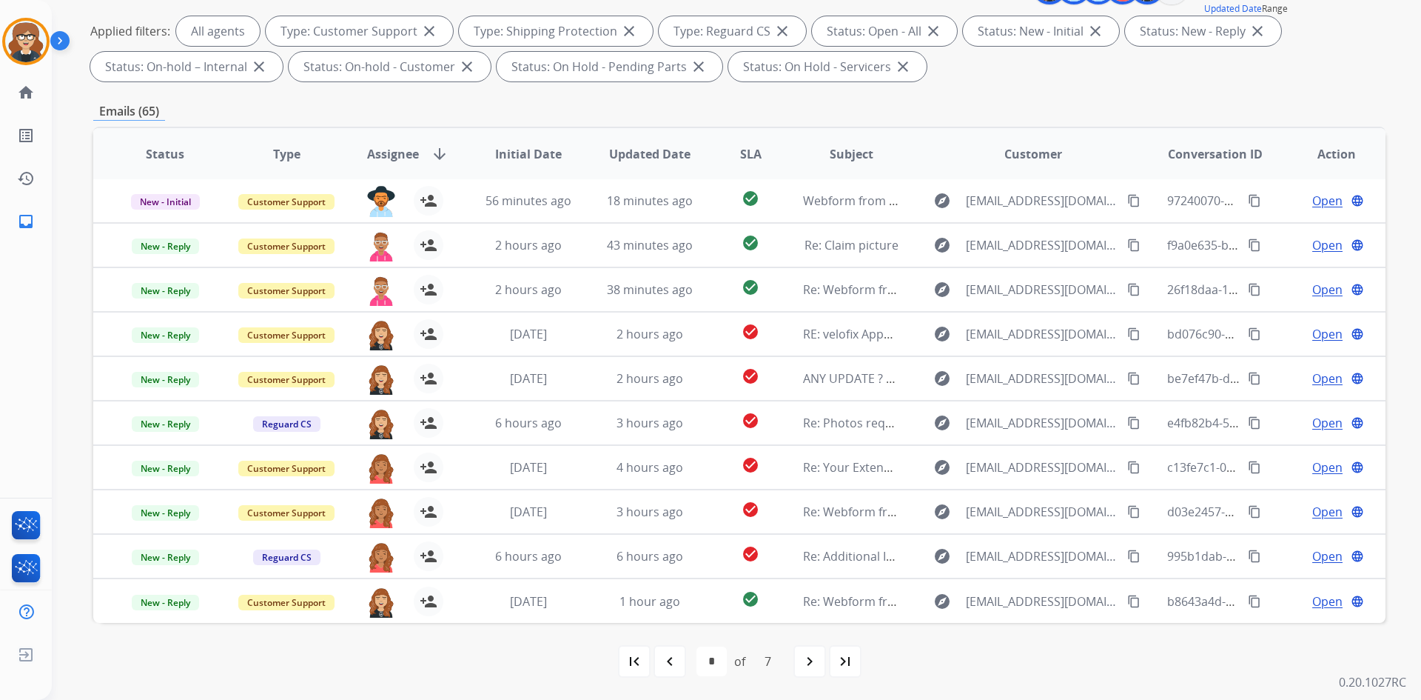
click at [799, 665] on div "navigate_next" at bounding box center [810, 661] width 33 height 33
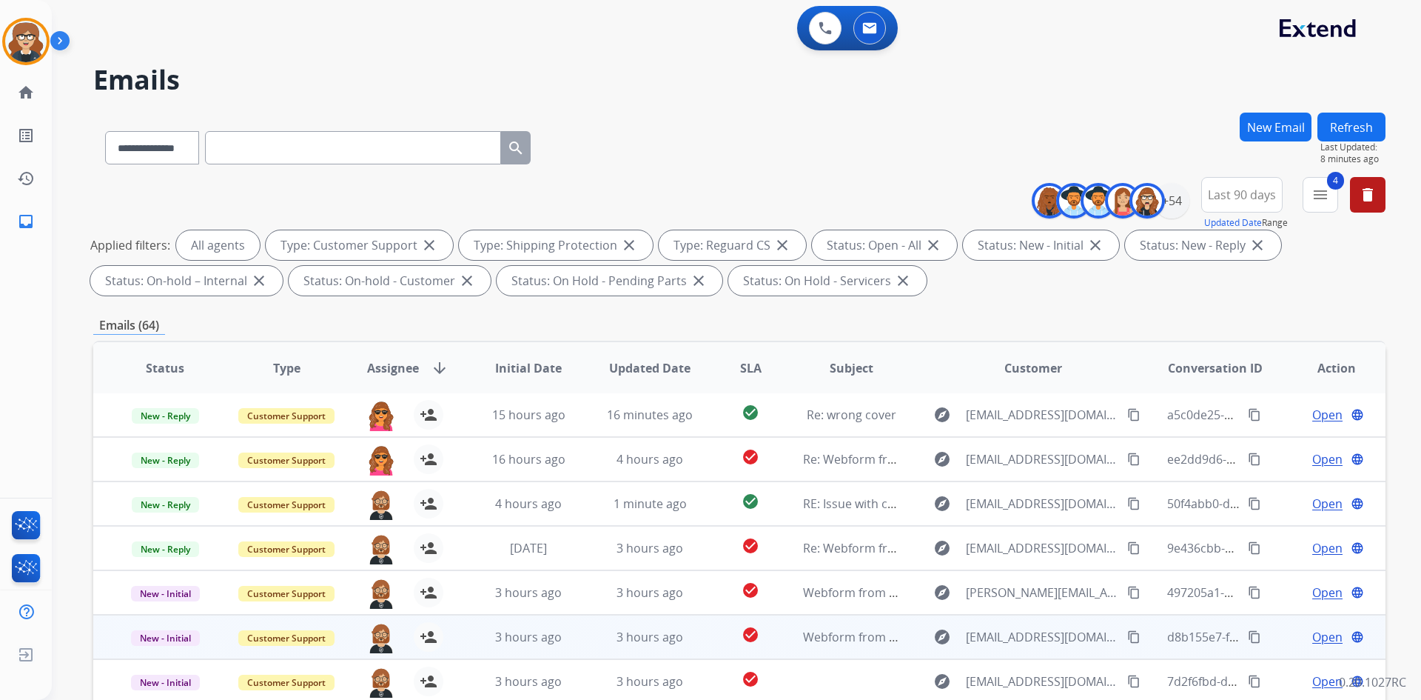
scroll to position [214, 0]
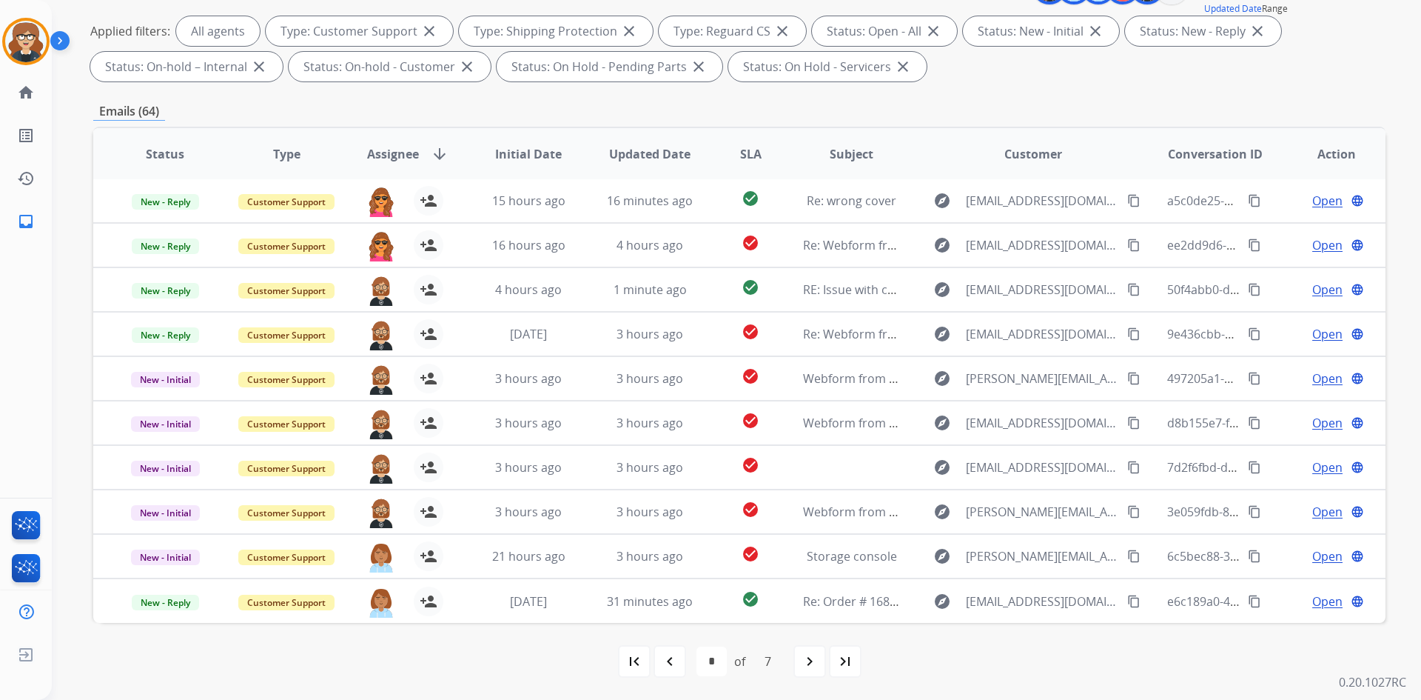
click at [817, 666] on mat-icon "navigate_next" at bounding box center [810, 661] width 18 height 18
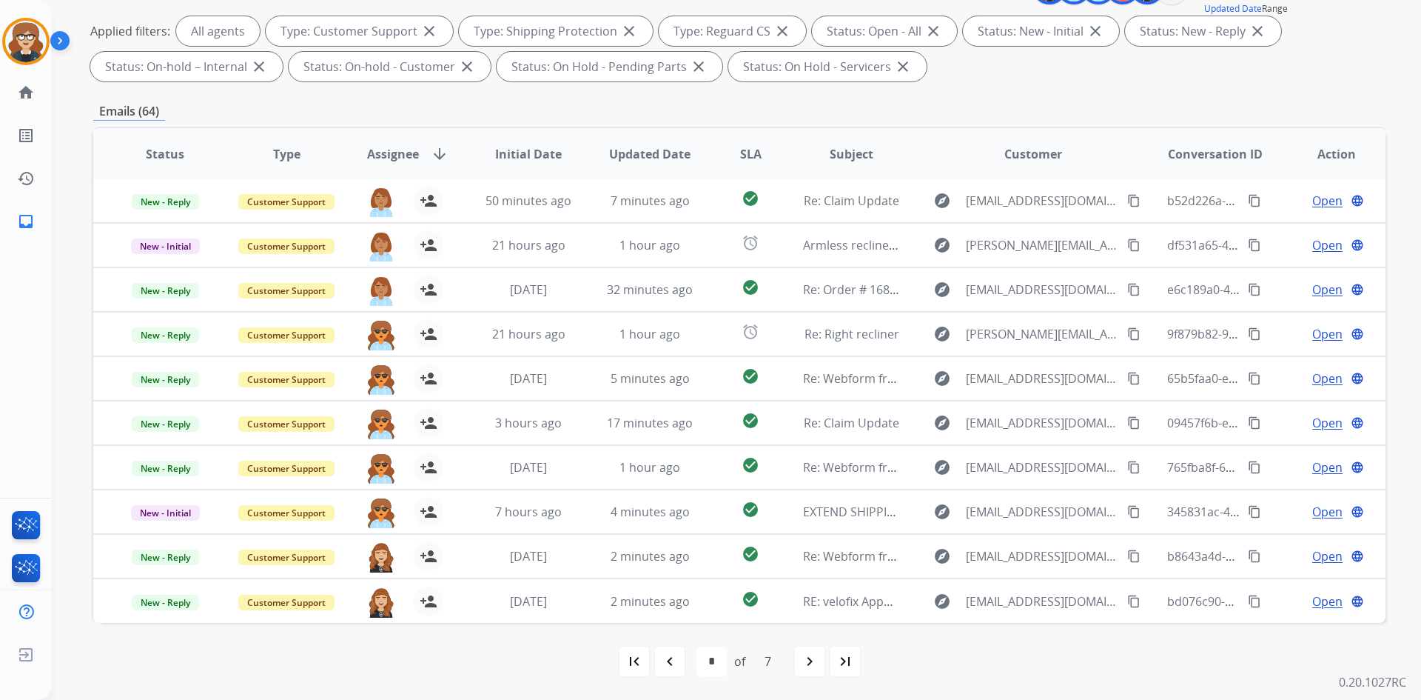
click at [800, 663] on div "navigate_next" at bounding box center [810, 661] width 33 height 33
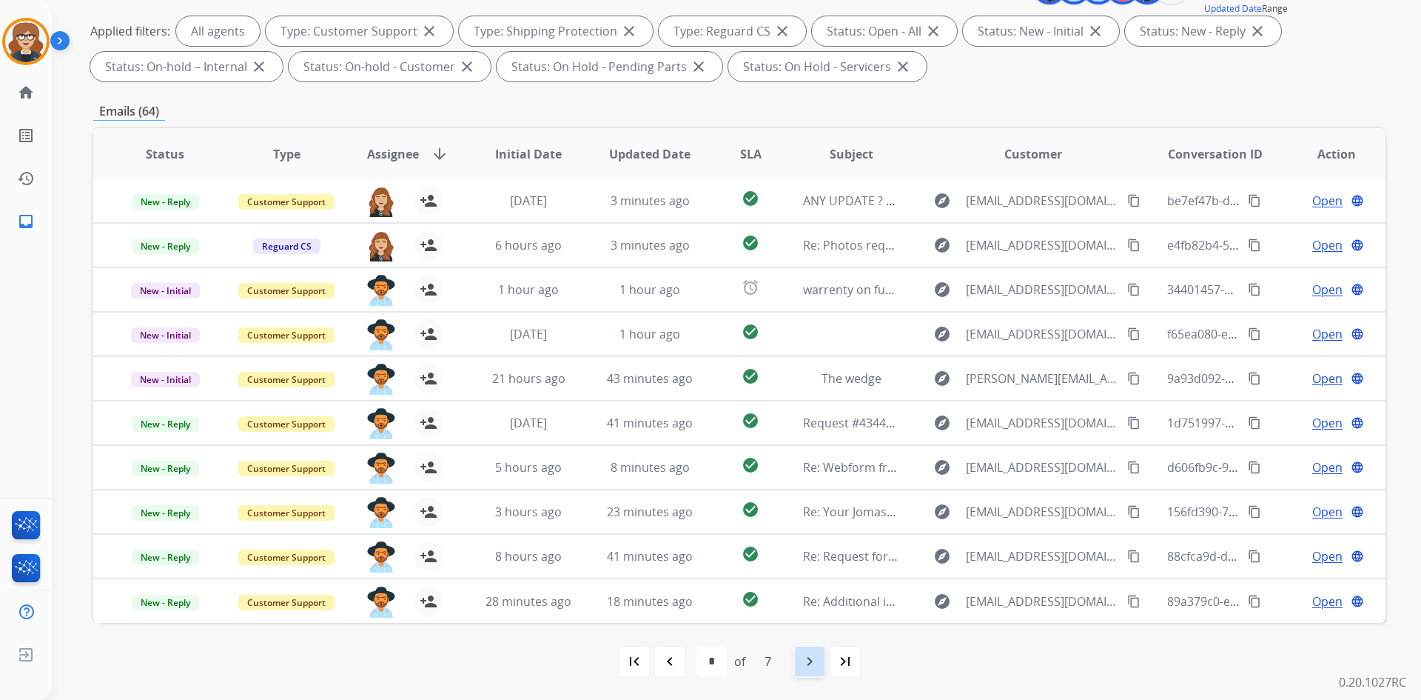
click at [801, 666] on mat-icon "navigate_next" at bounding box center [810, 661] width 18 height 18
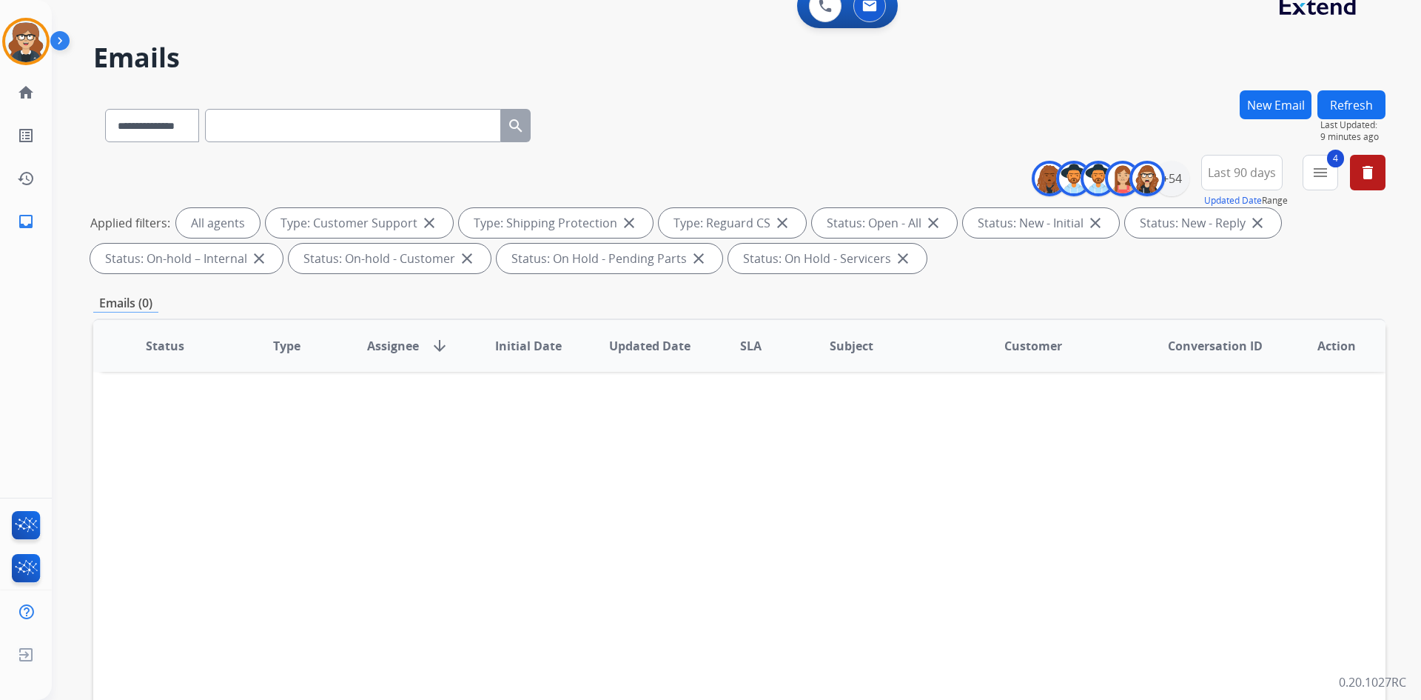
scroll to position [0, 0]
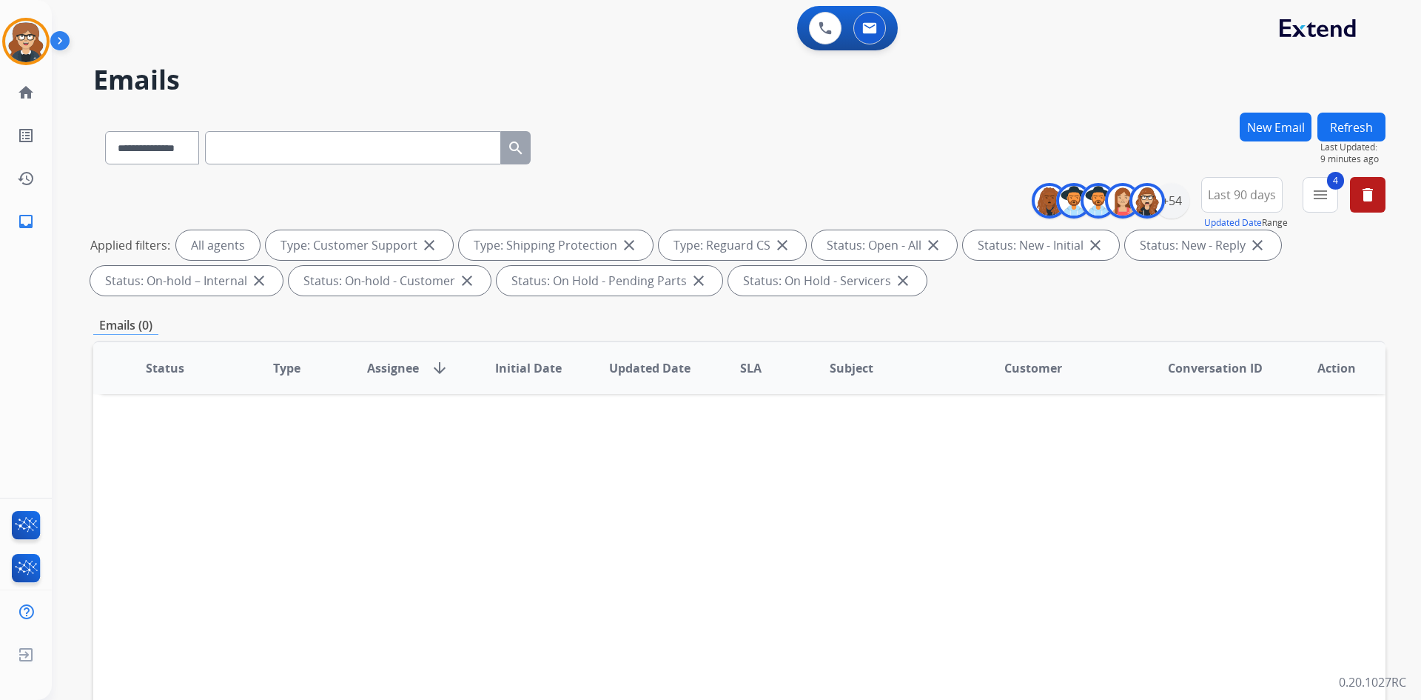
click at [746, 104] on div "**********" at bounding box center [719, 403] width 1334 height 700
click at [1367, 197] on mat-icon "delete" at bounding box center [1368, 195] width 18 height 18
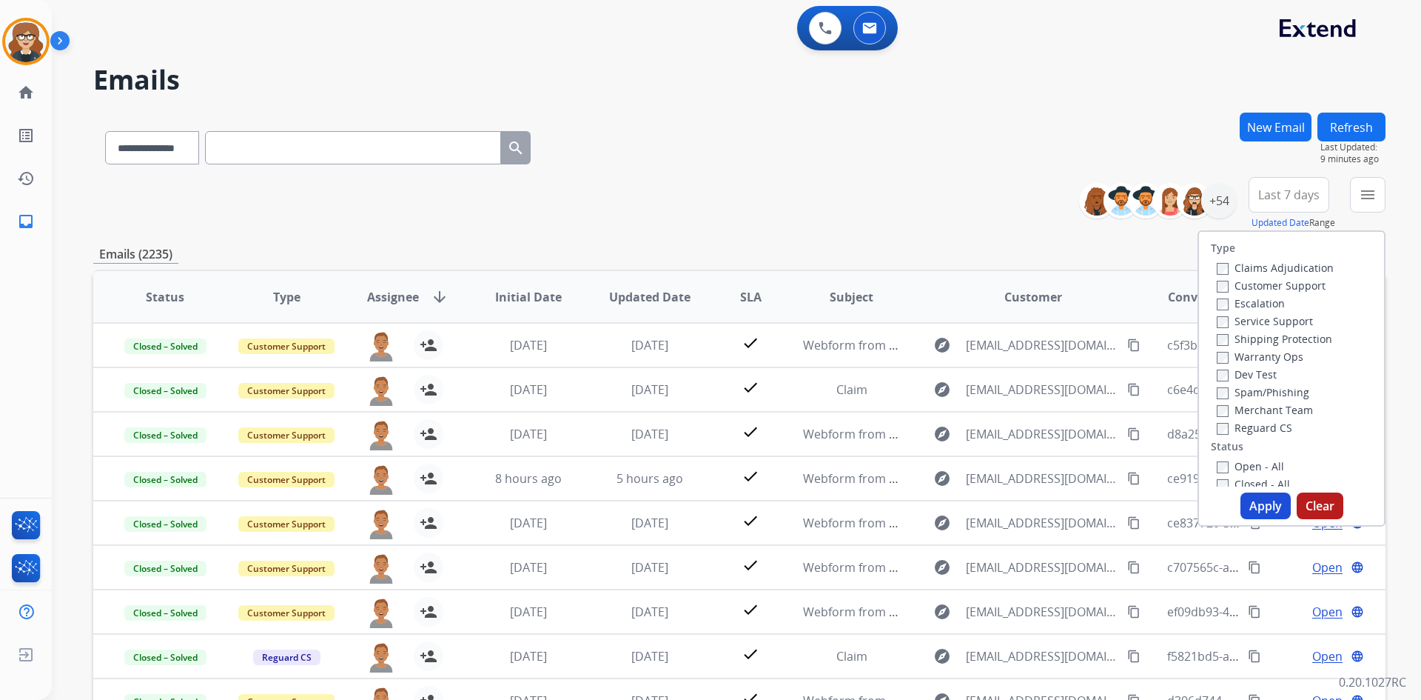
click at [1287, 193] on span "Last 7 days" at bounding box center [1289, 195] width 61 height 6
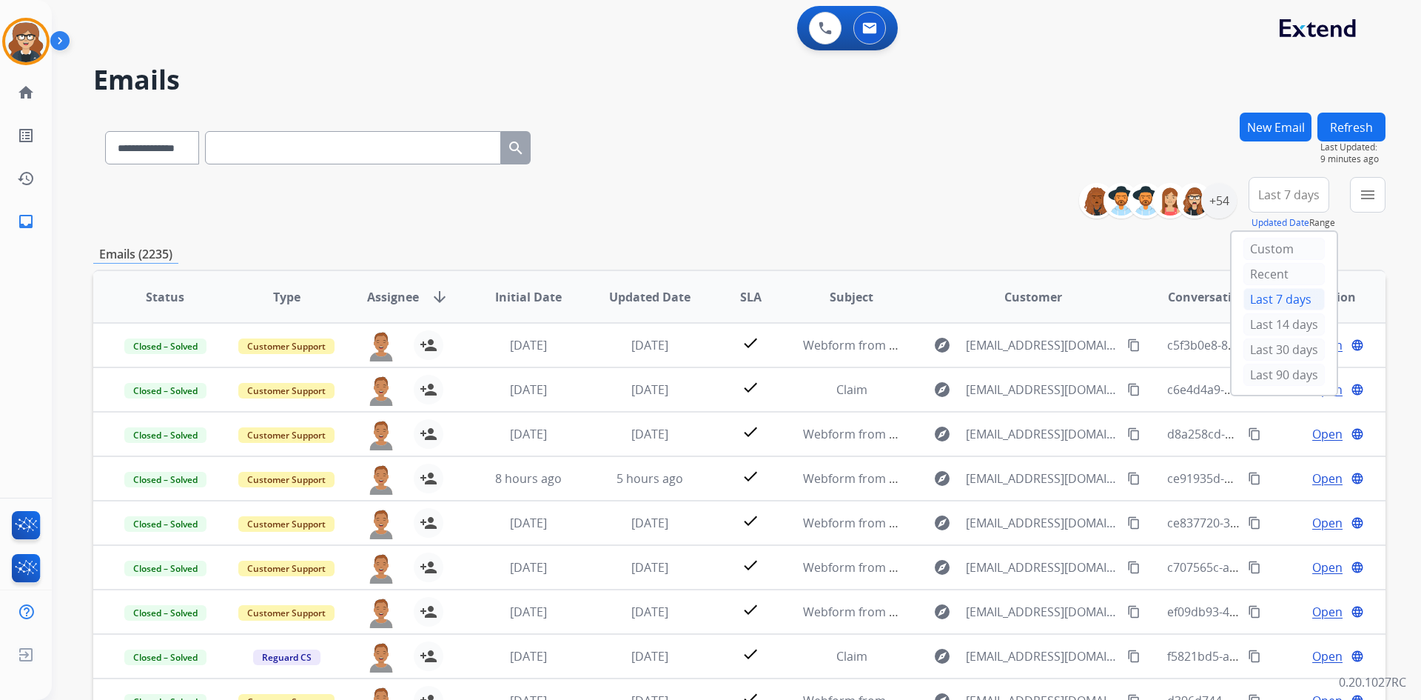
click at [1294, 371] on div "Last 90 days" at bounding box center [1284, 374] width 81 height 22
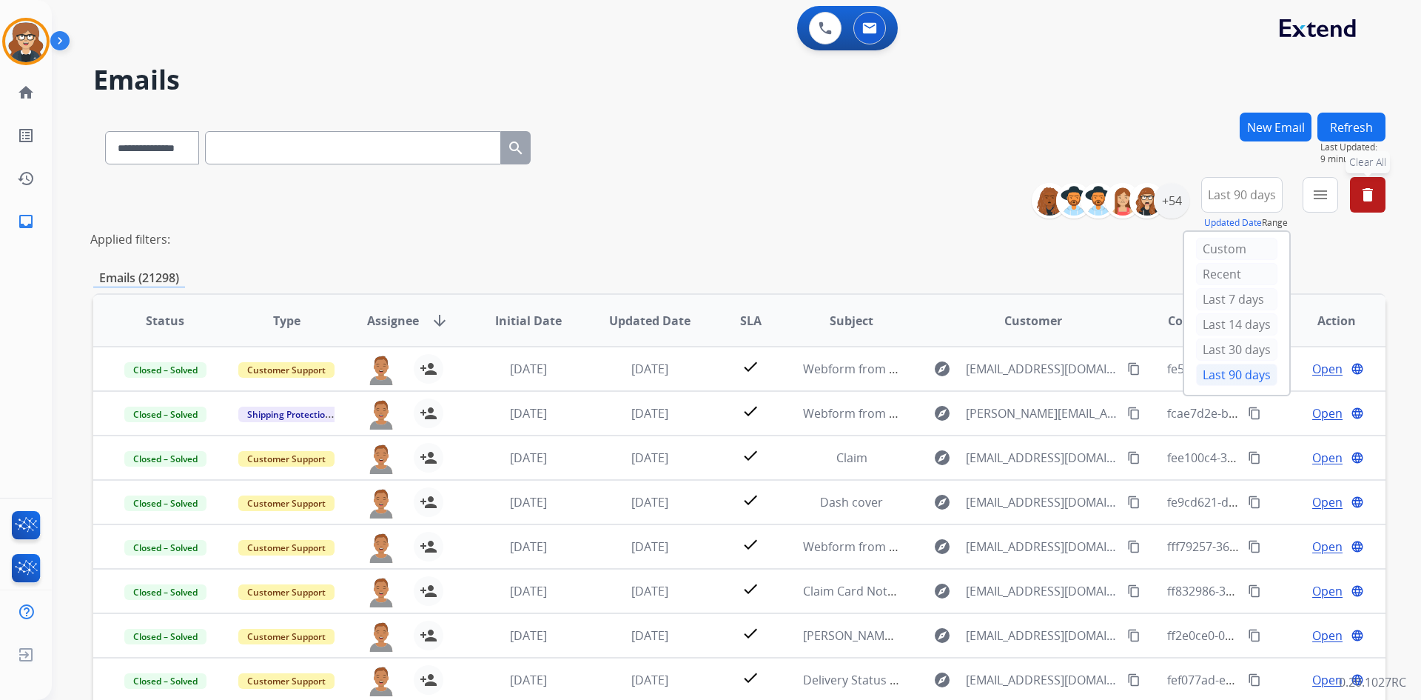
click at [1241, 378] on div "Last 90 days" at bounding box center [1236, 374] width 81 height 22
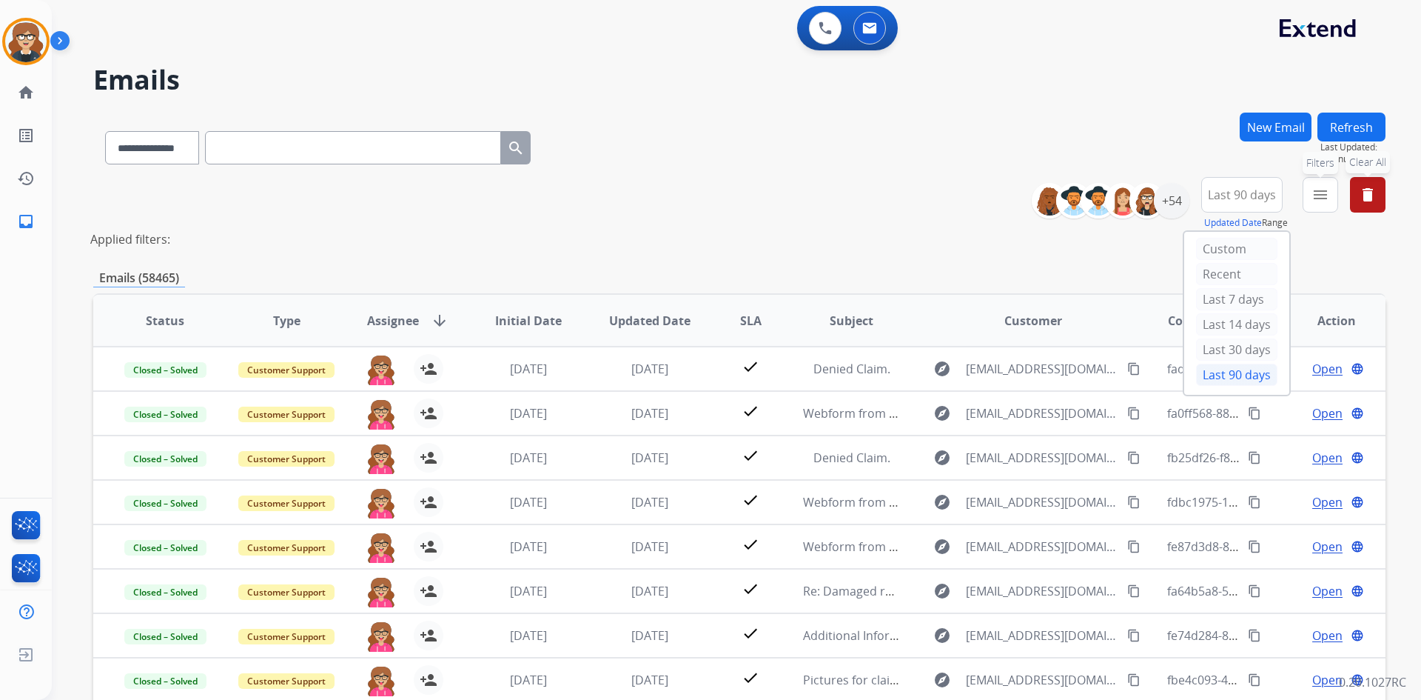
click at [1321, 198] on mat-icon "menu" at bounding box center [1321, 195] width 18 height 18
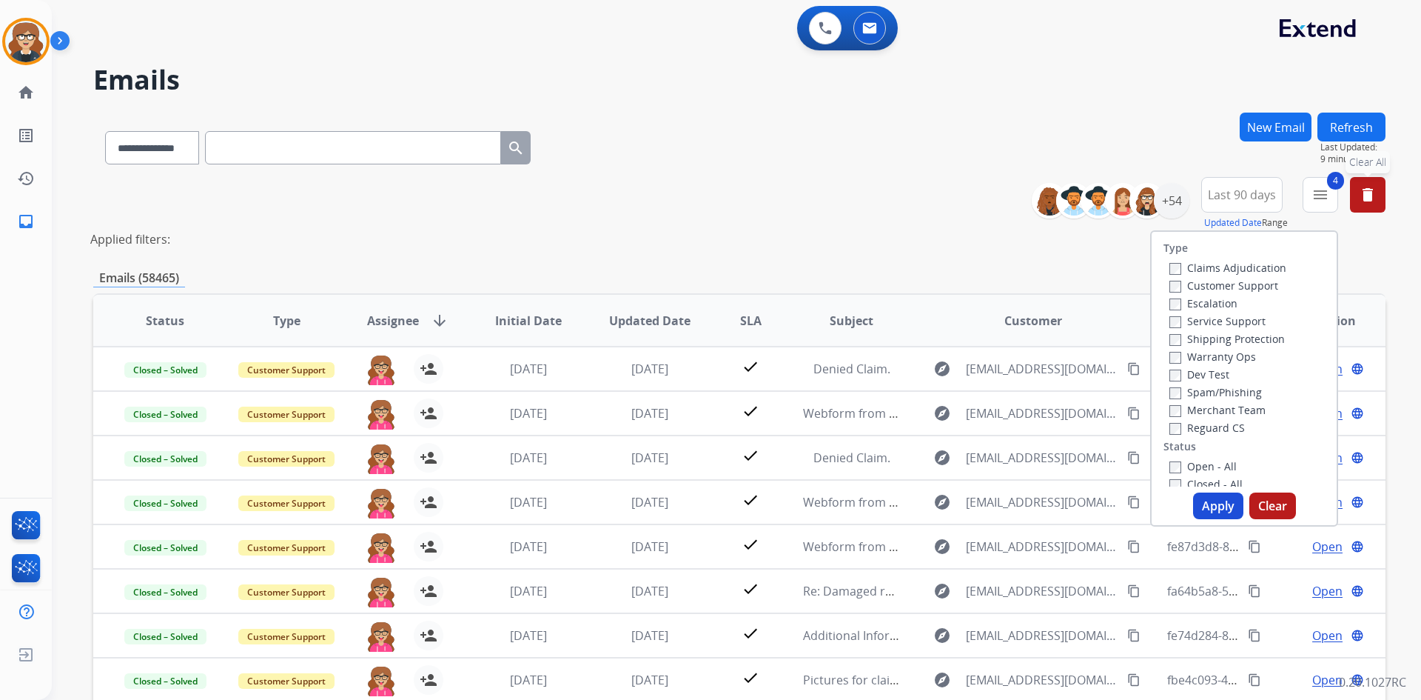
click at [1216, 509] on button "Apply" at bounding box center [1218, 505] width 50 height 27
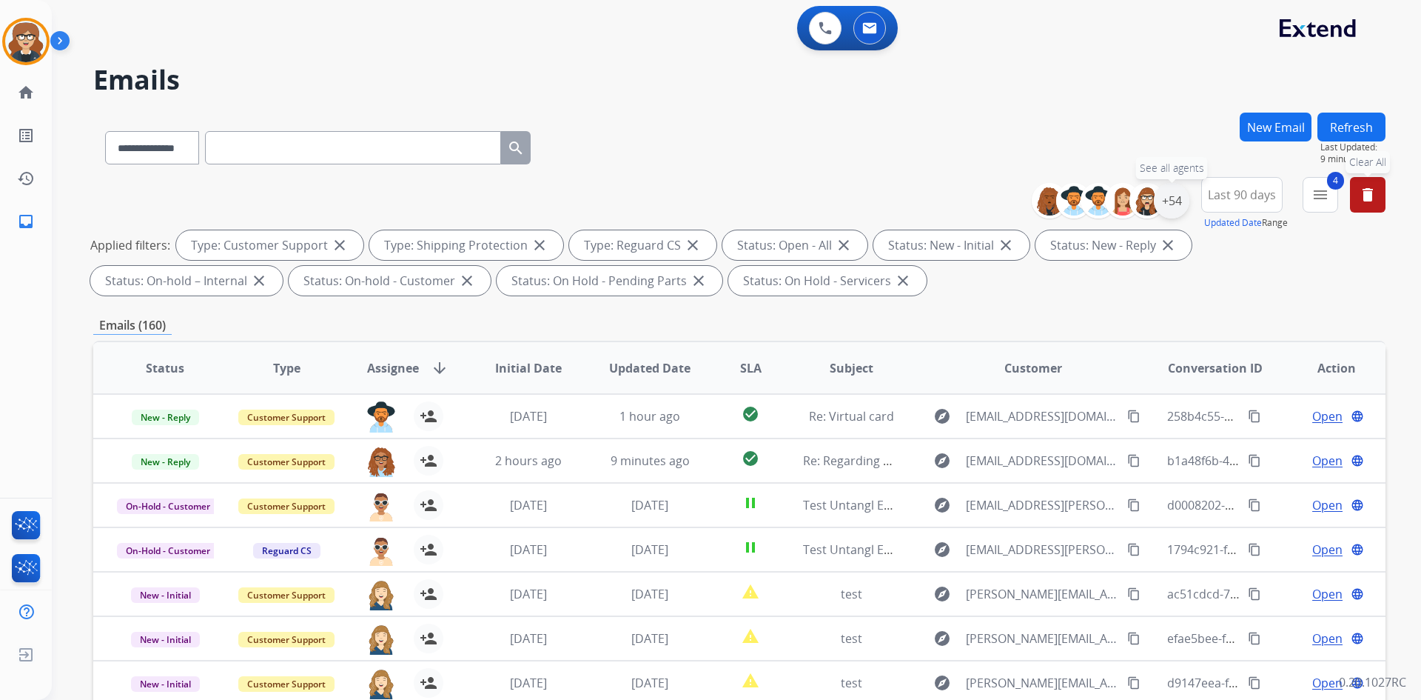
click at [1173, 207] on div "+54" at bounding box center [1172, 201] width 36 height 36
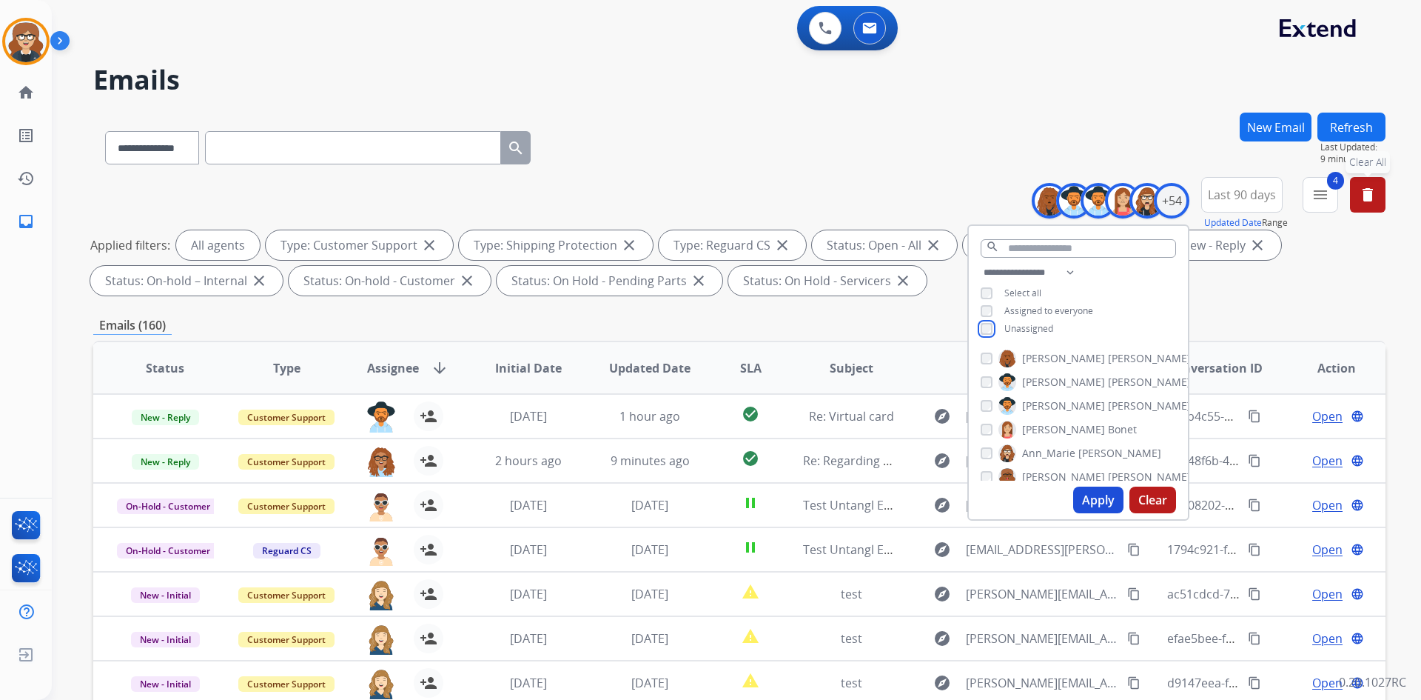
scroll to position [1153, 0]
click at [1102, 504] on button "Apply" at bounding box center [1098, 499] width 50 height 27
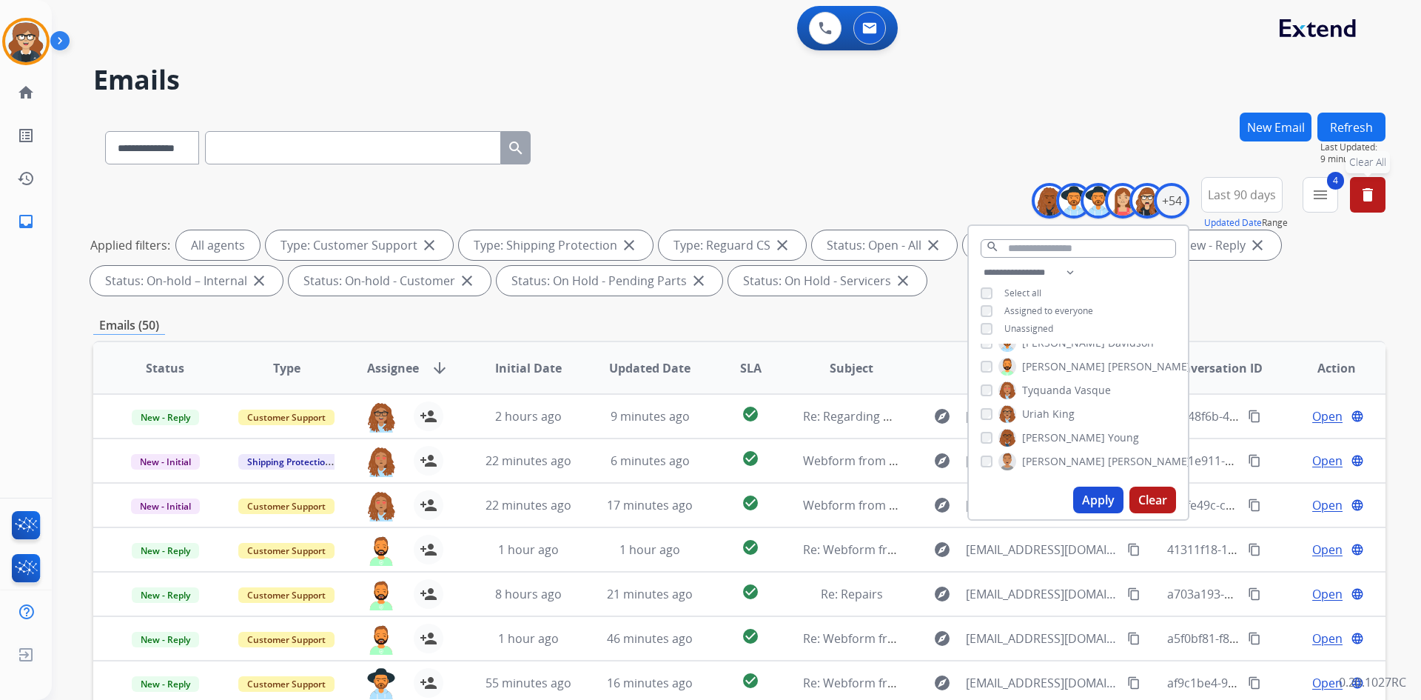
click at [1261, 308] on div "**********" at bounding box center [739, 513] width 1293 height 801
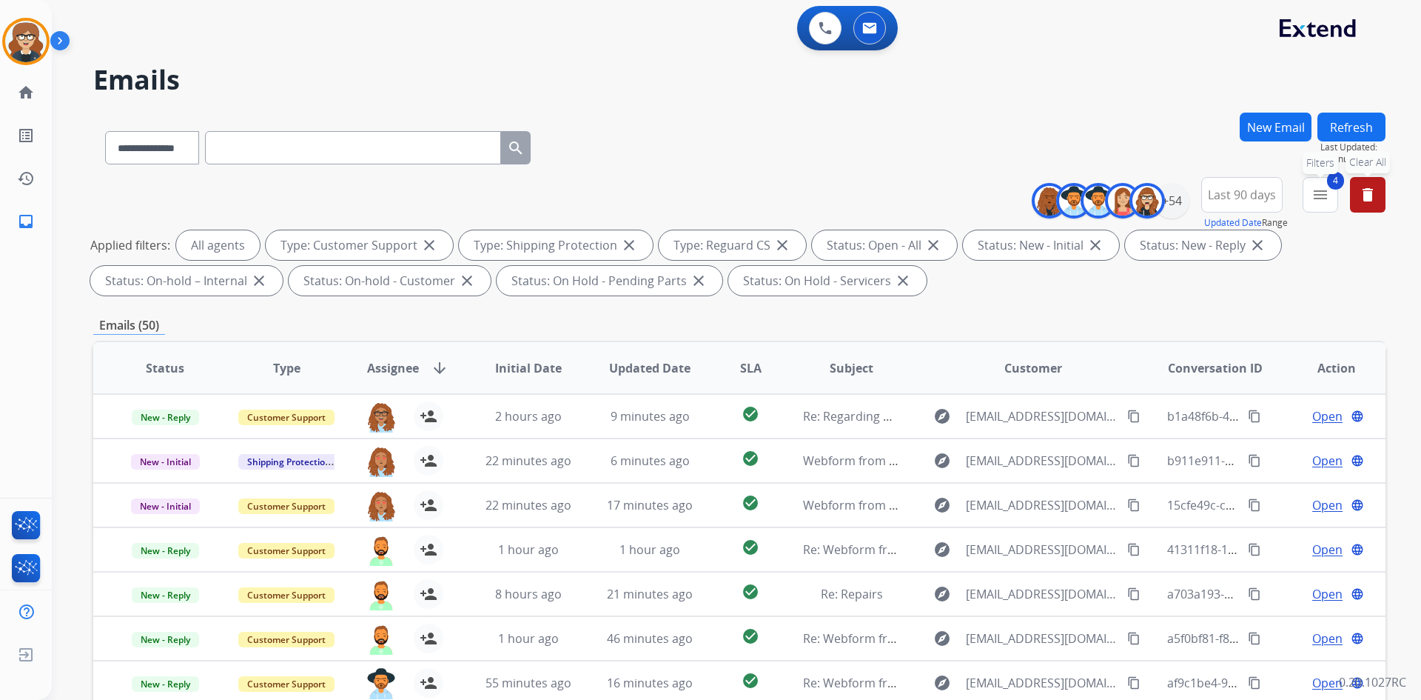
click at [1330, 189] on button "4 menu Filters" at bounding box center [1321, 195] width 36 height 36
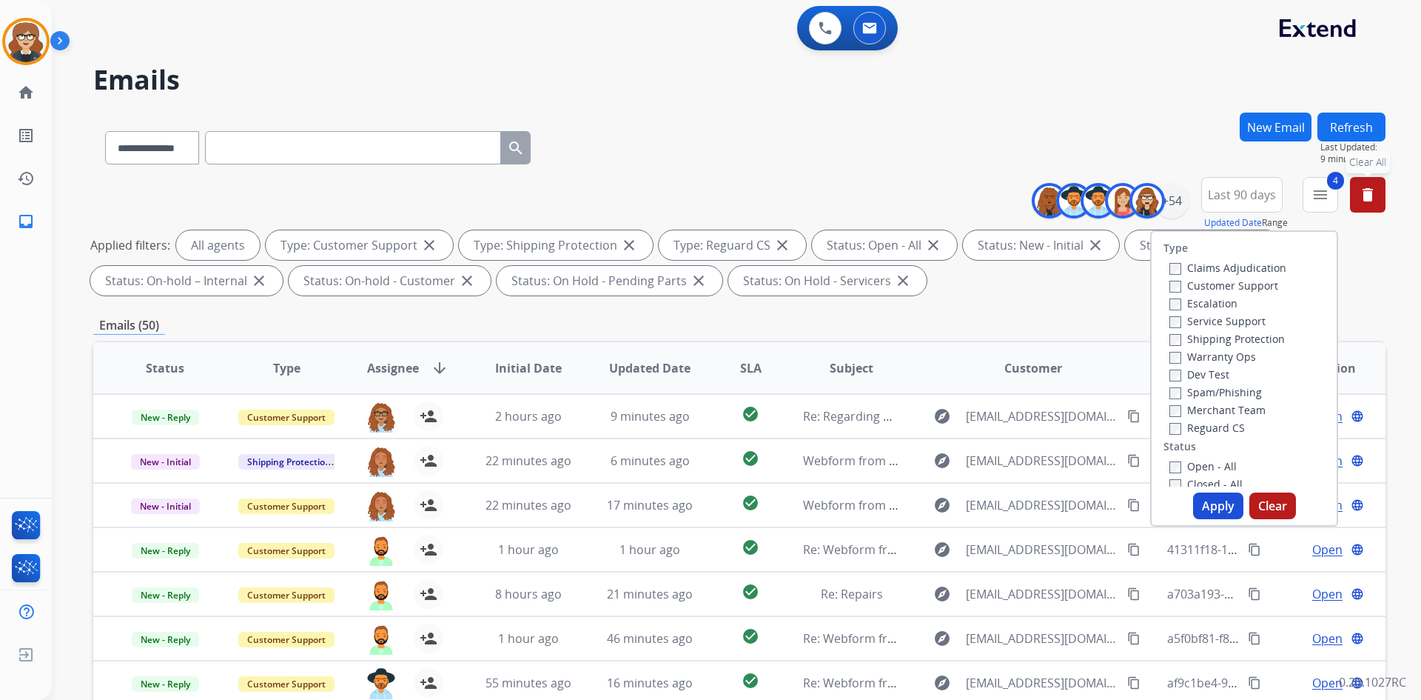
click at [1017, 313] on div "**********" at bounding box center [739, 513] width 1293 height 801
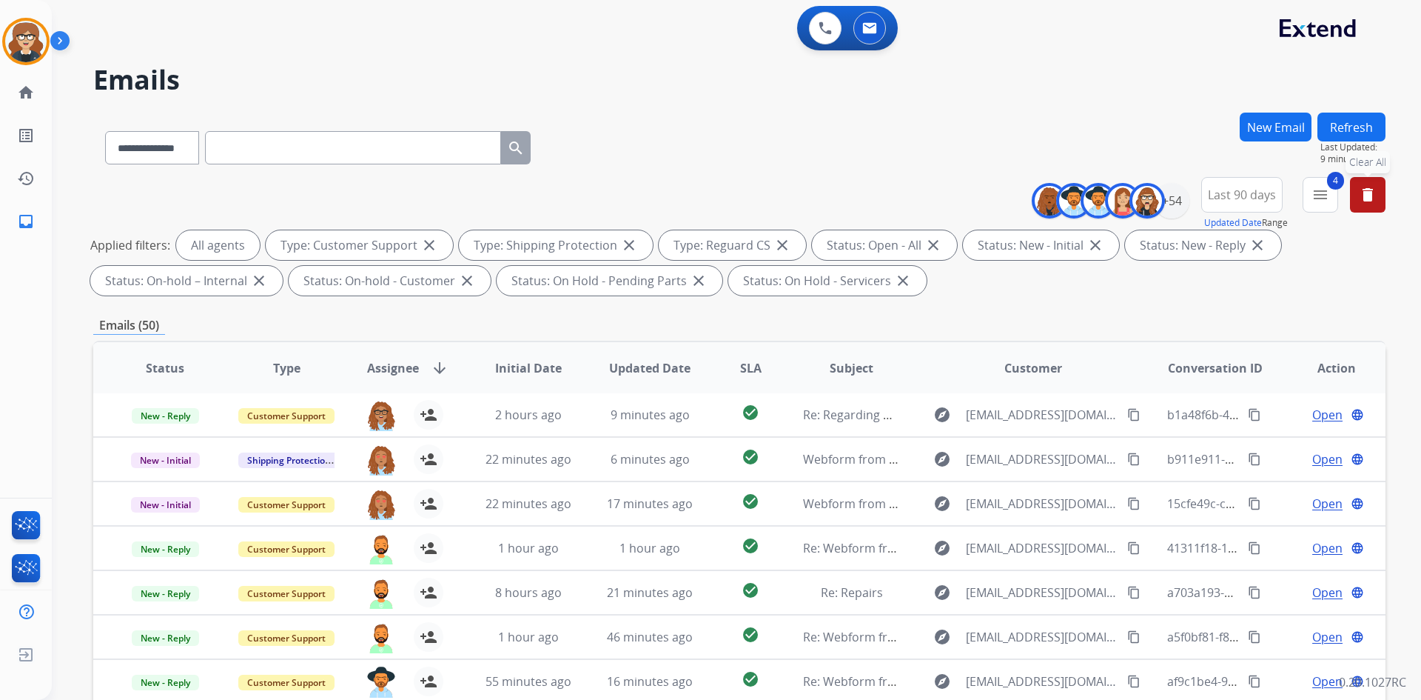
scroll to position [214, 0]
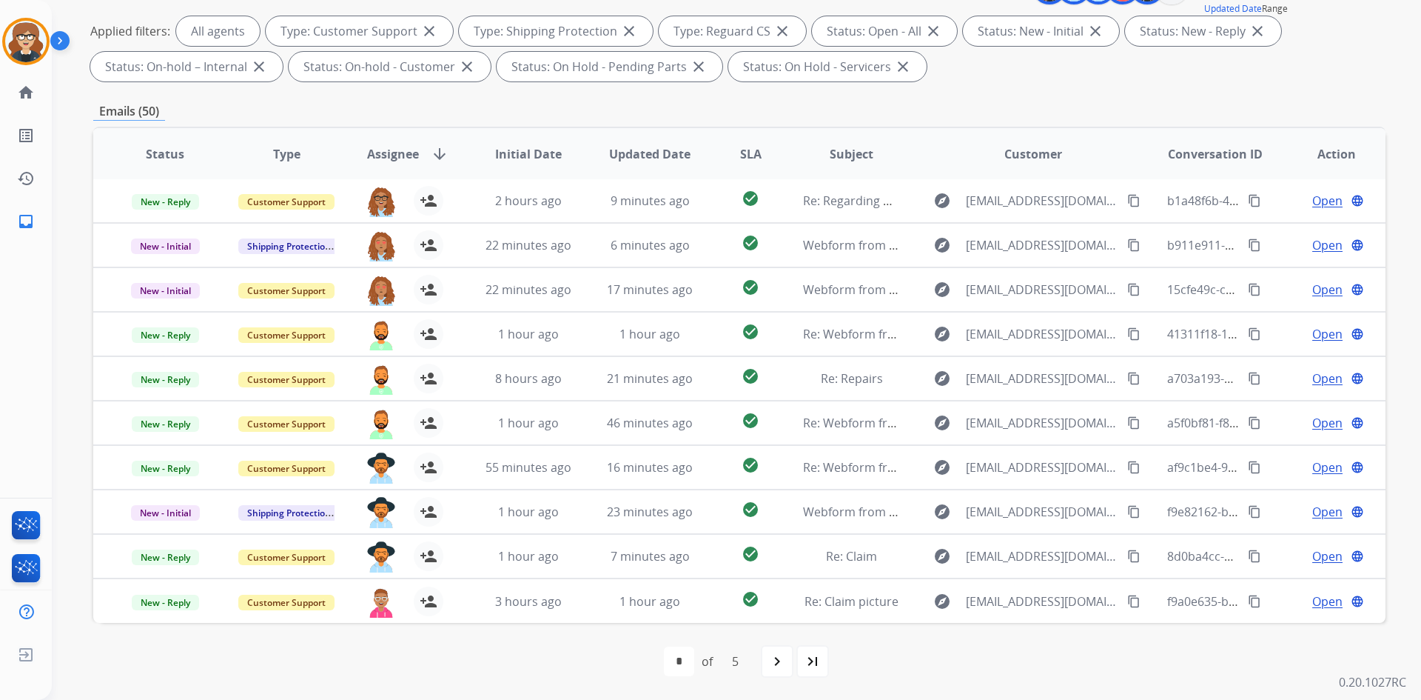
click at [396, 150] on span "Assignee" at bounding box center [393, 154] width 52 height 18
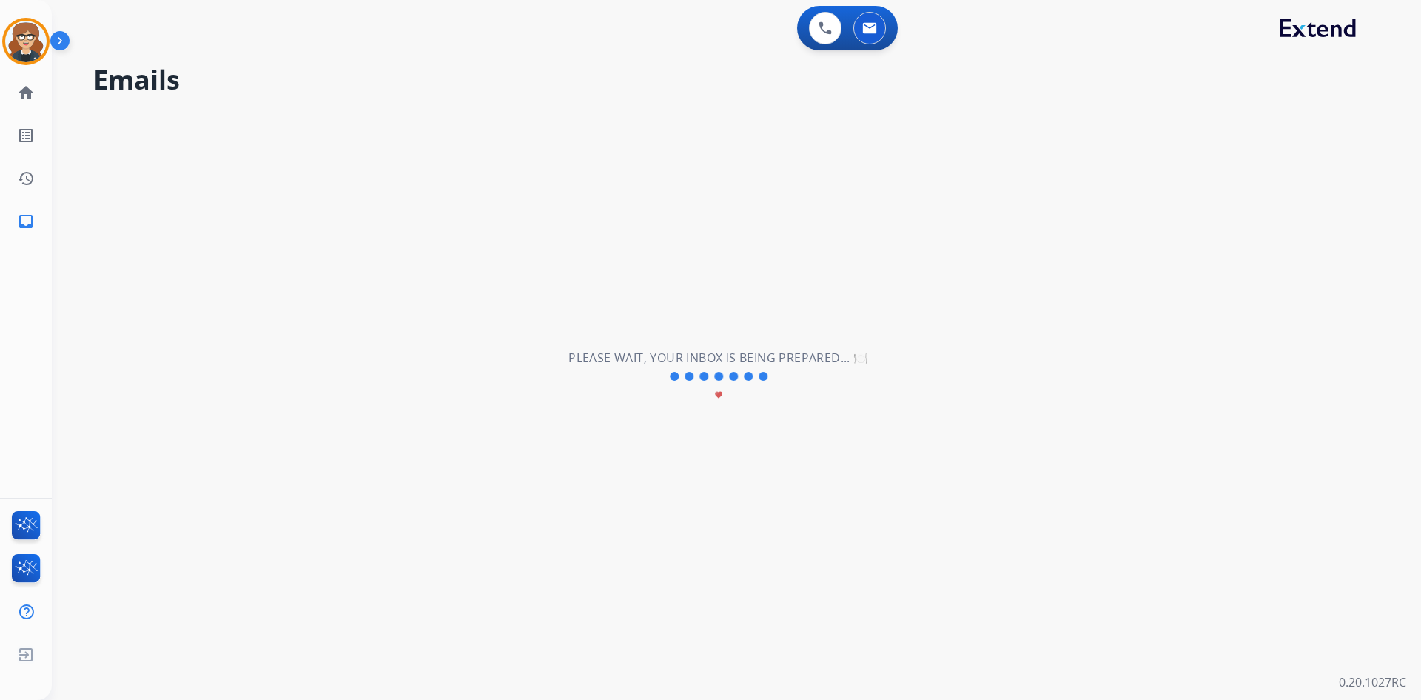
scroll to position [0, 0]
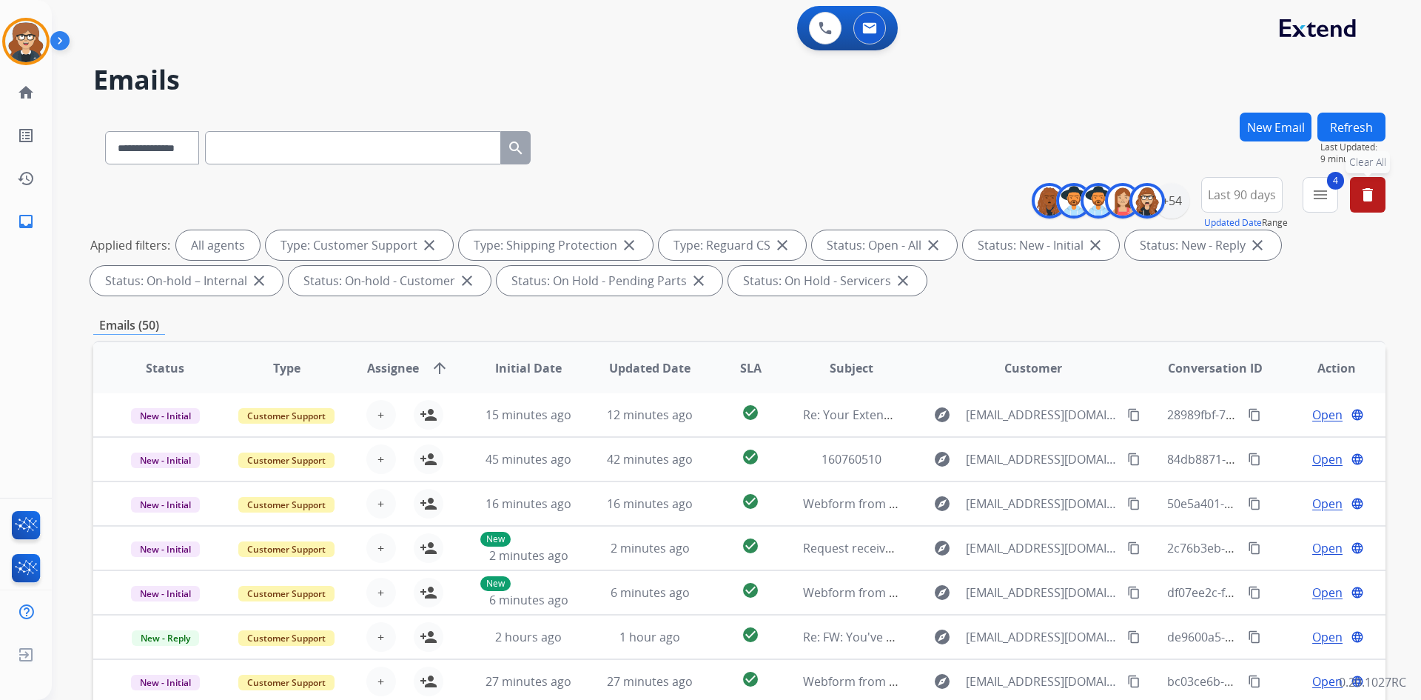
click at [385, 370] on span "Assignee" at bounding box center [393, 368] width 52 height 18
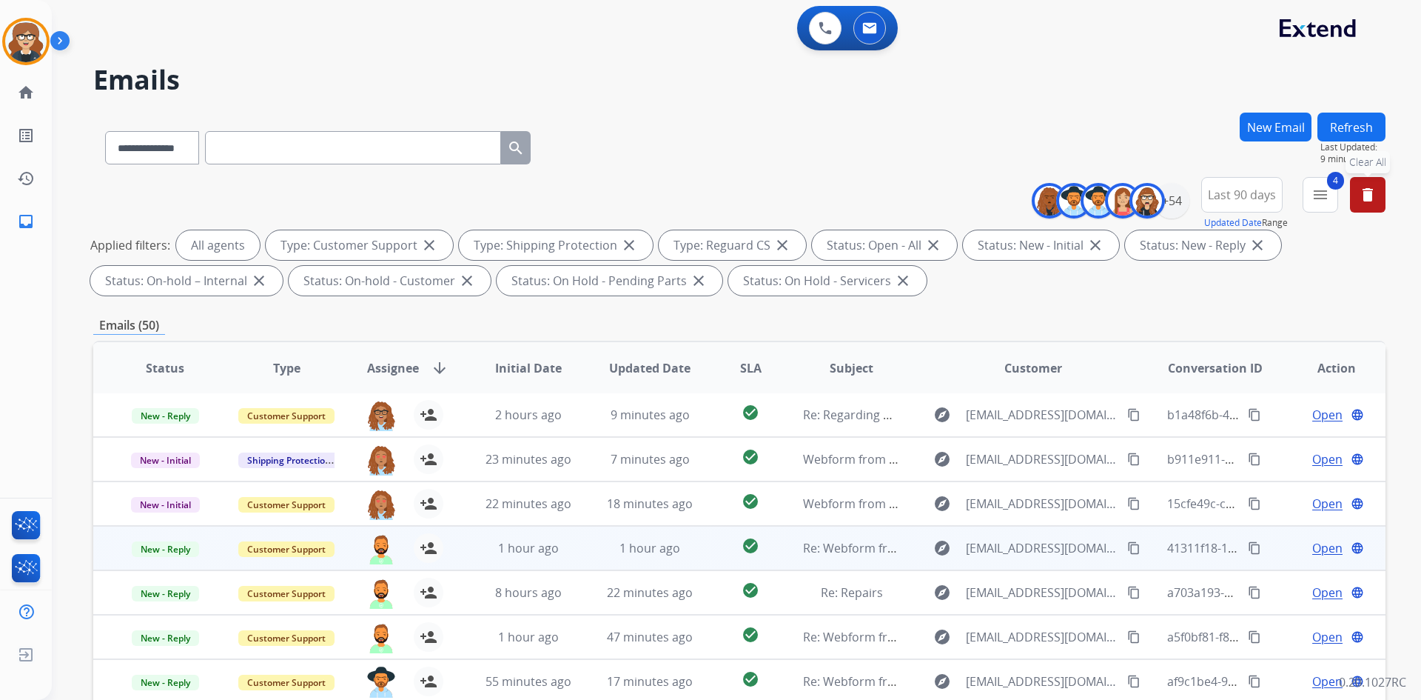
scroll to position [214, 0]
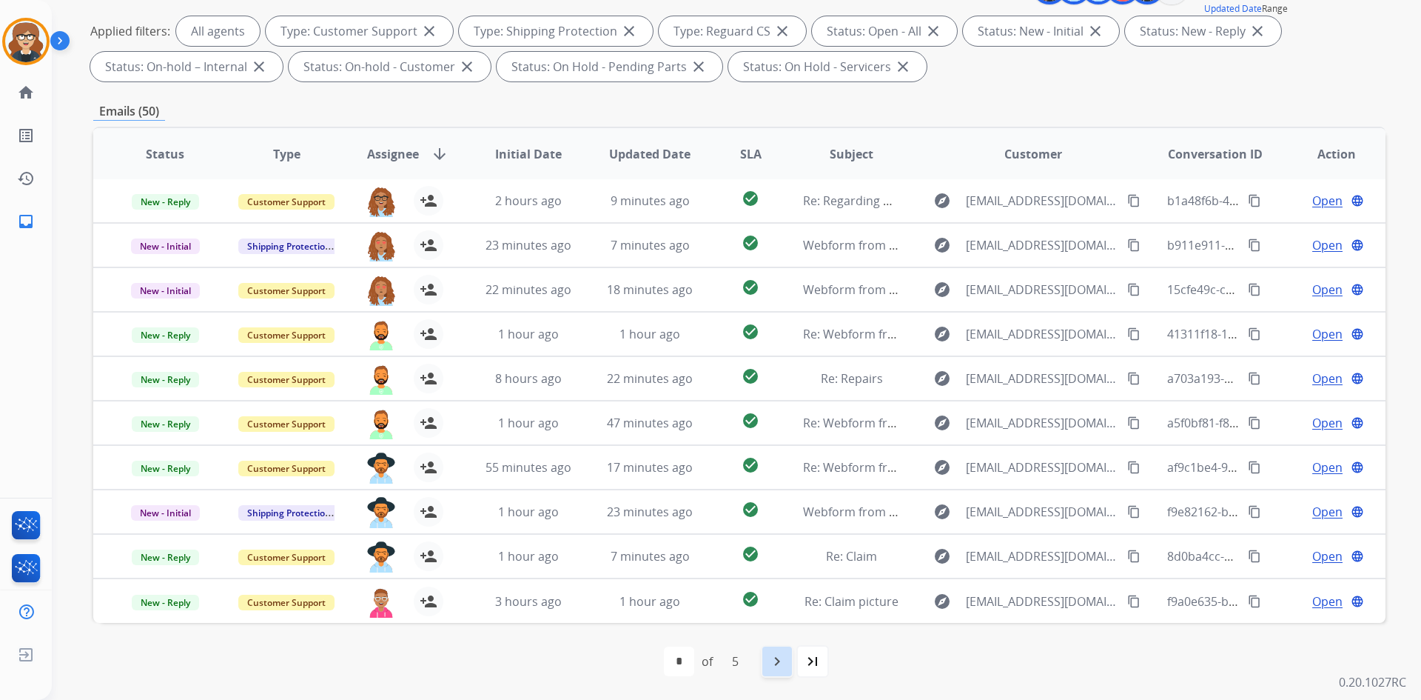
click at [770, 666] on mat-icon "navigate_next" at bounding box center [777, 661] width 18 height 18
select select "*"
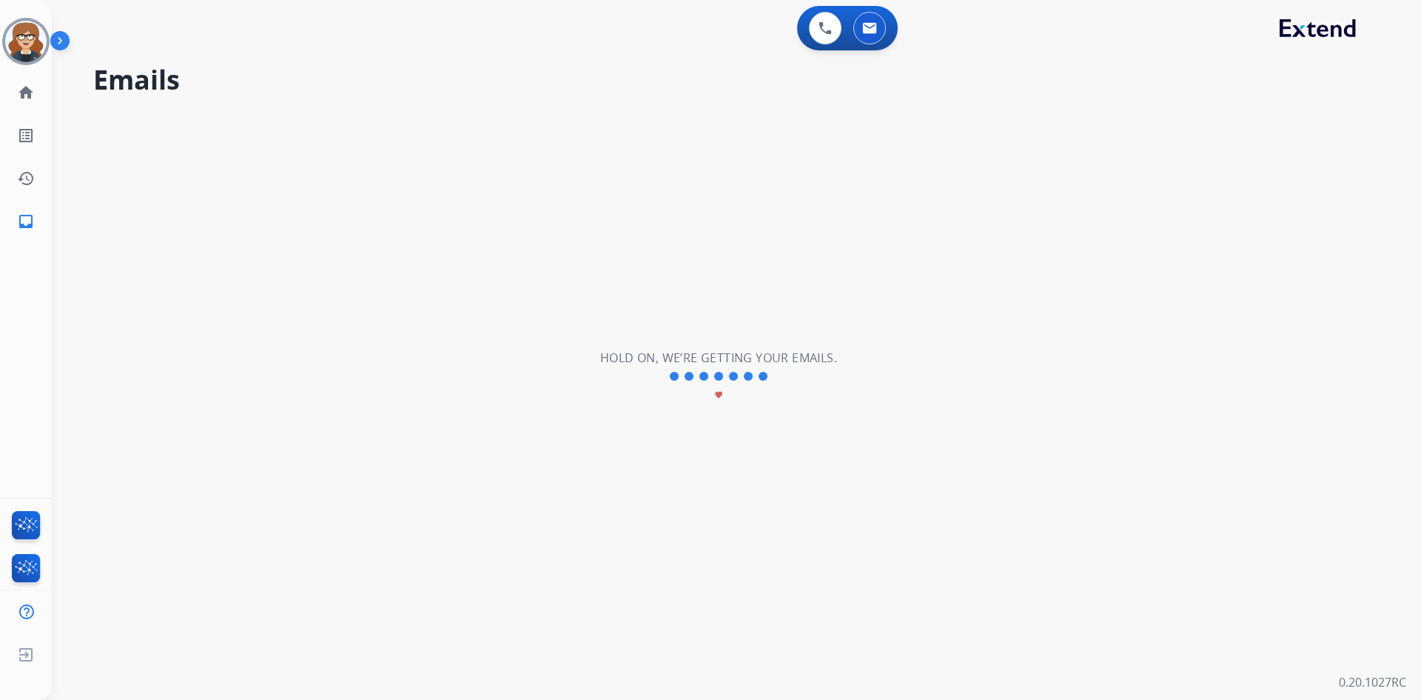
scroll to position [0, 0]
click at [28, 39] on img at bounding box center [25, 41] width 41 height 41
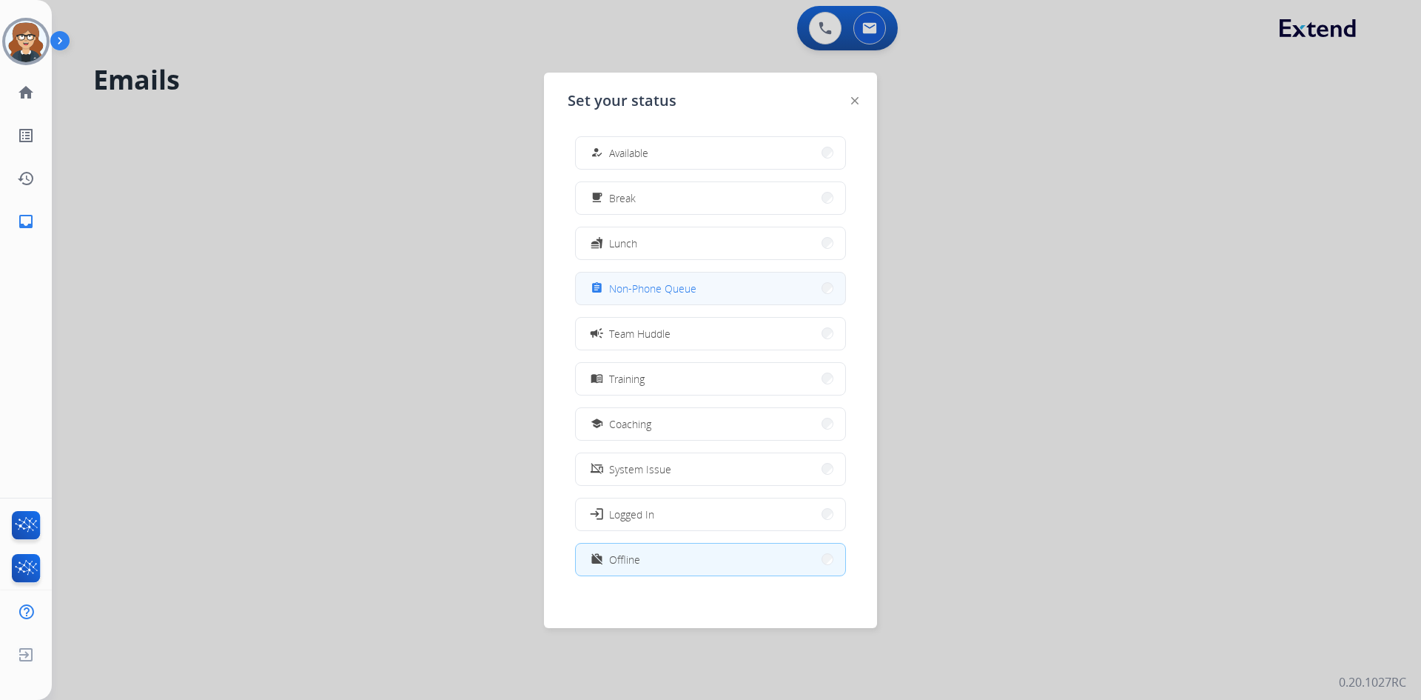
click at [643, 287] on span "Non-Phone Queue" at bounding box center [652, 289] width 87 height 16
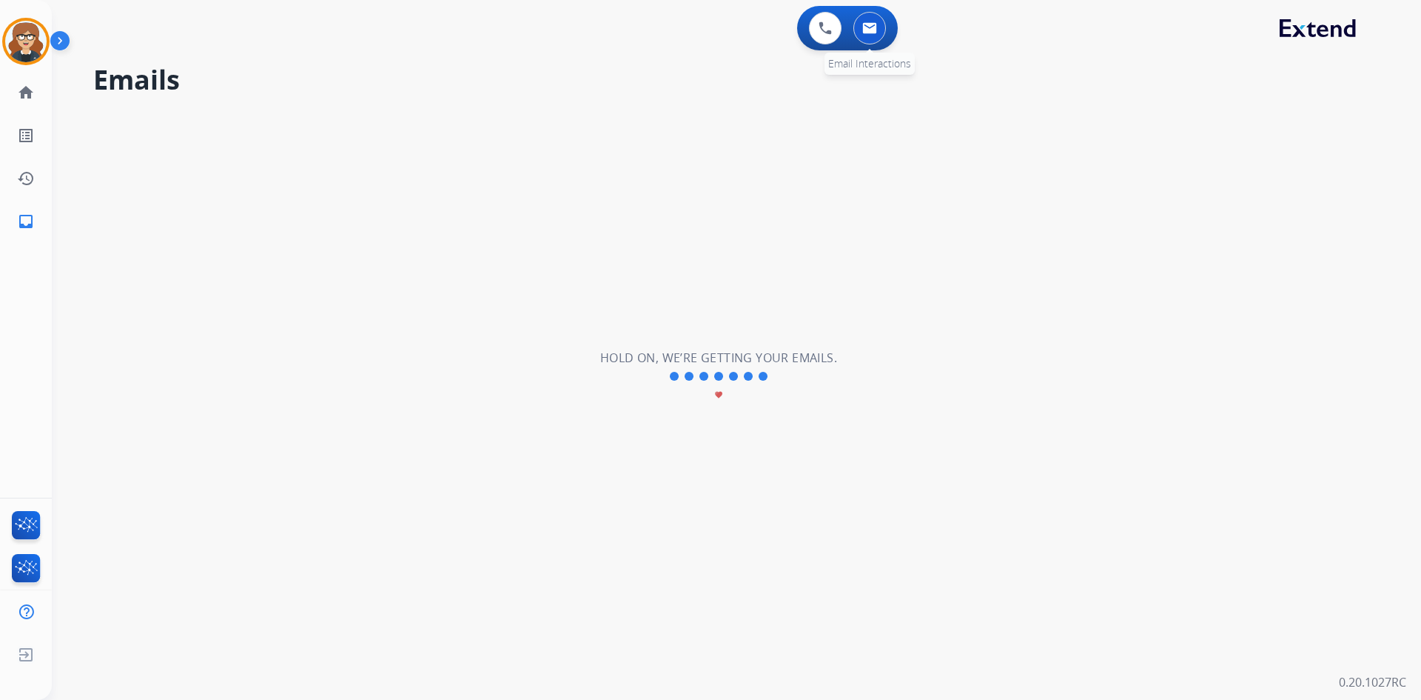
click at [866, 36] on button at bounding box center [870, 28] width 33 height 33
click at [866, 37] on button at bounding box center [870, 28] width 33 height 33
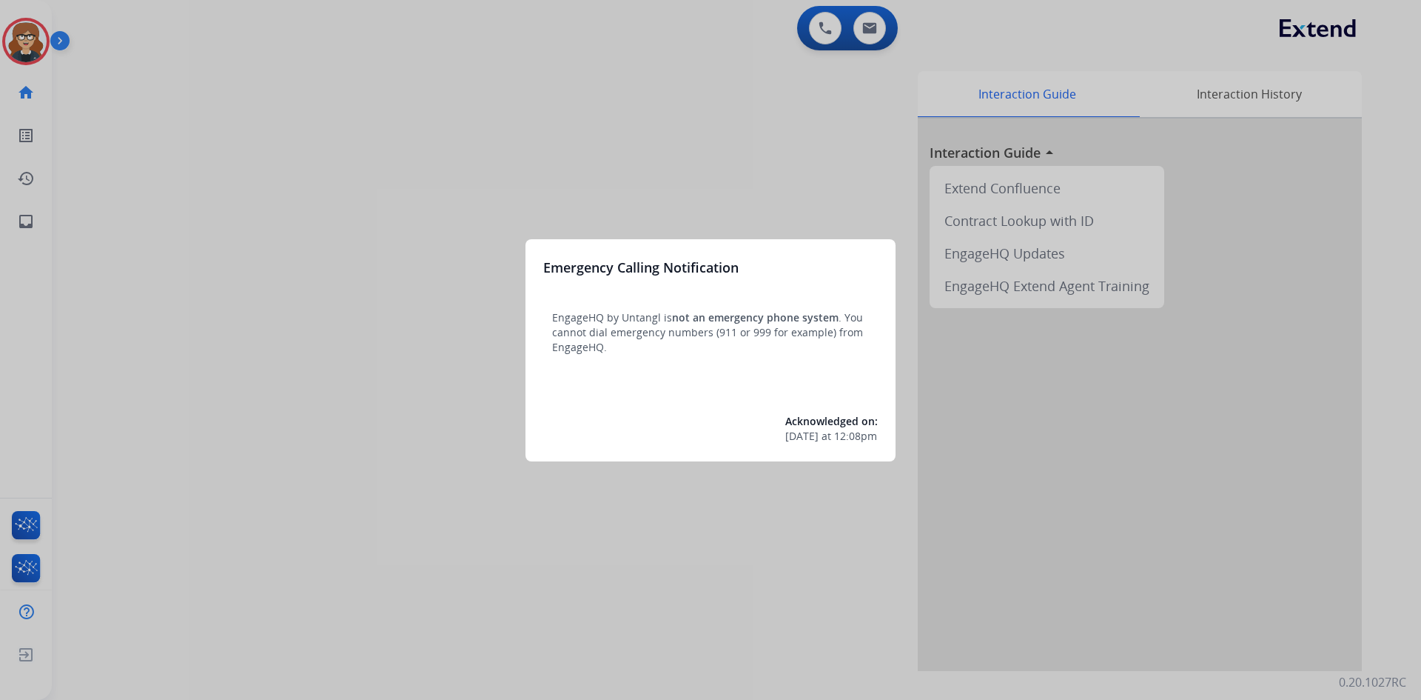
click at [16, 39] on div at bounding box center [710, 350] width 1421 height 700
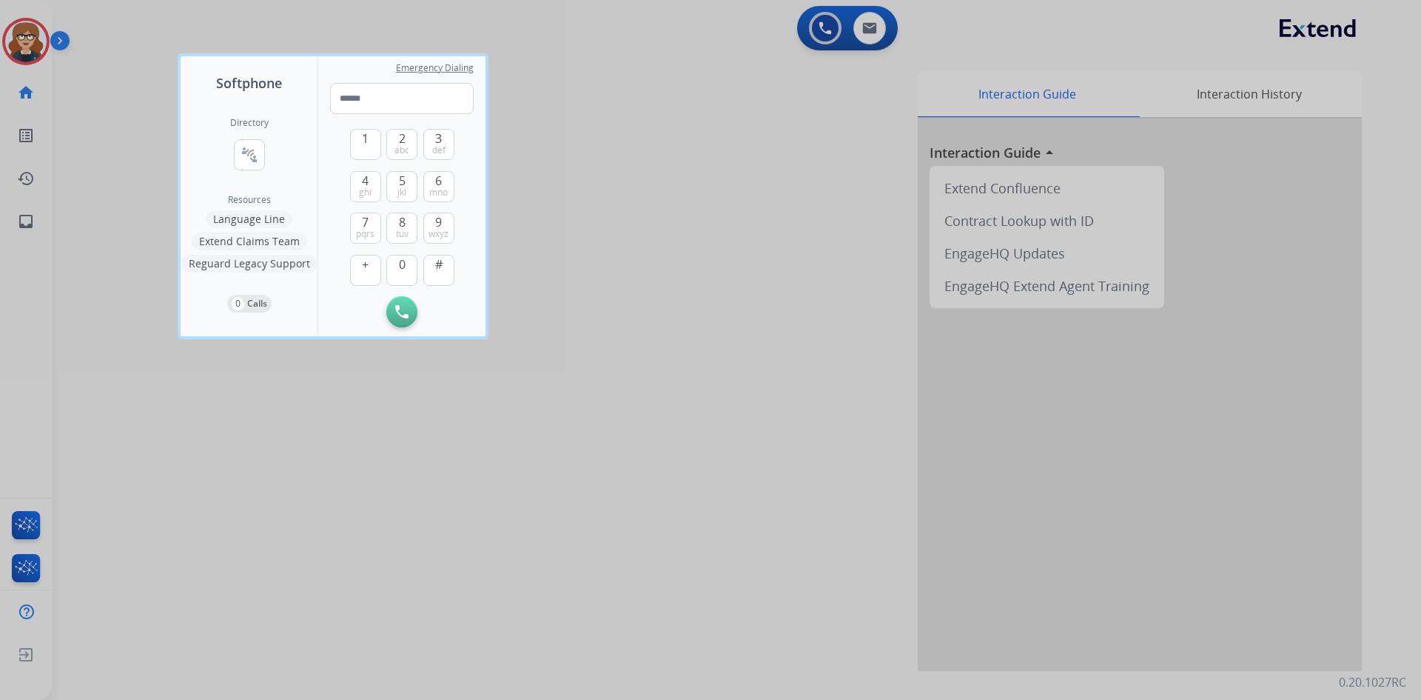
click at [338, 441] on div at bounding box center [710, 350] width 1421 height 700
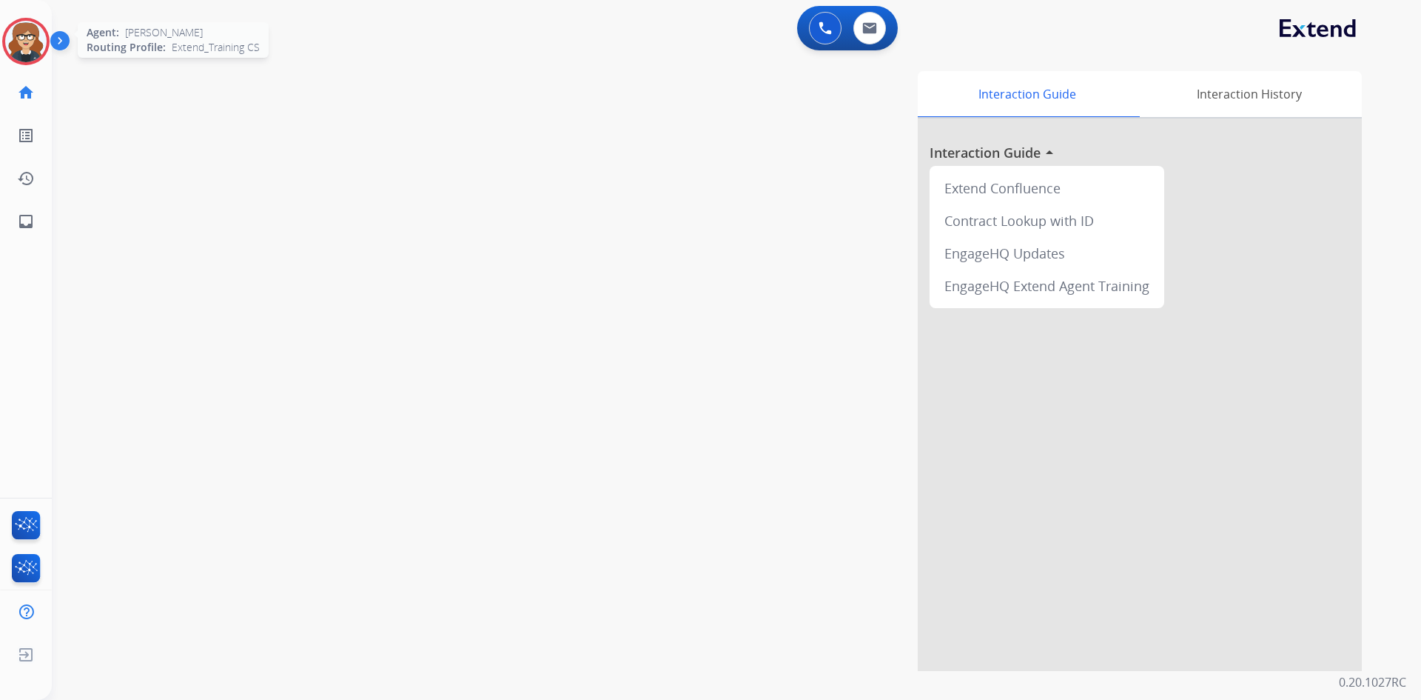
click at [27, 27] on img at bounding box center [25, 41] width 41 height 41
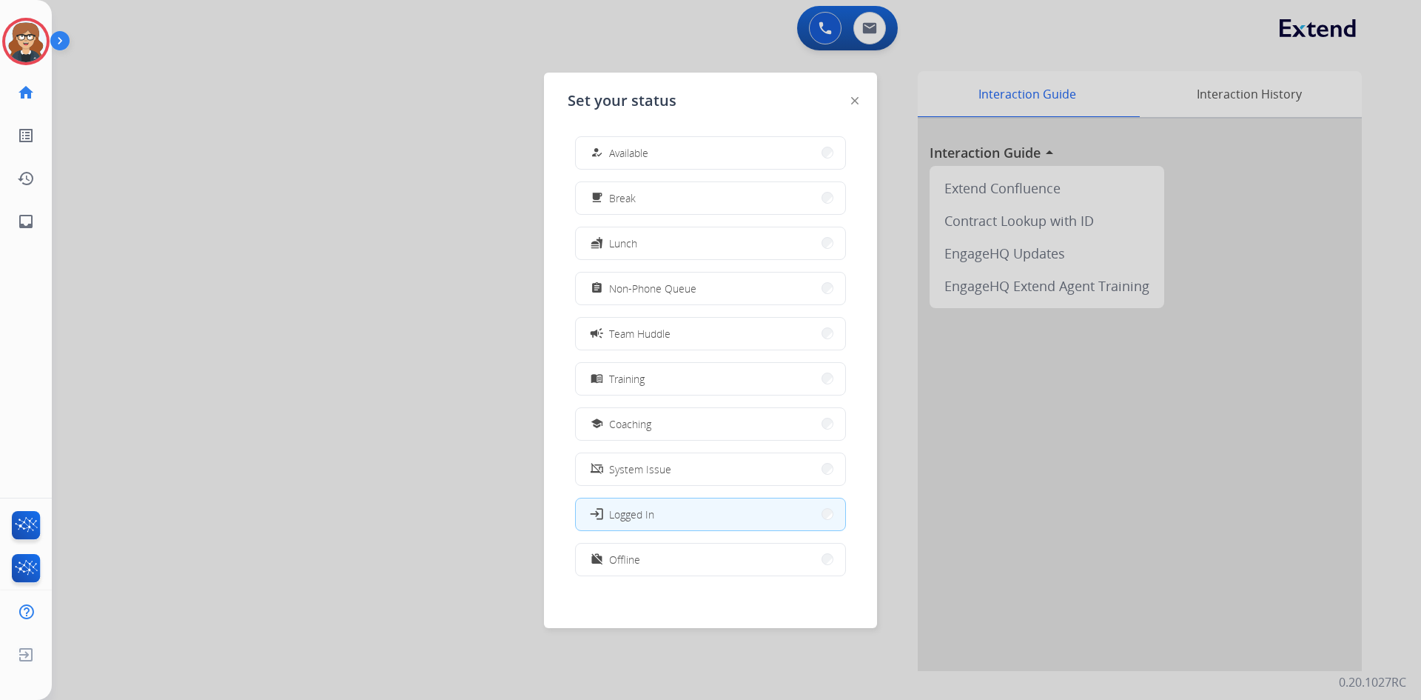
click at [703, 301] on button "assignment Non-Phone Queue" at bounding box center [710, 288] width 269 height 32
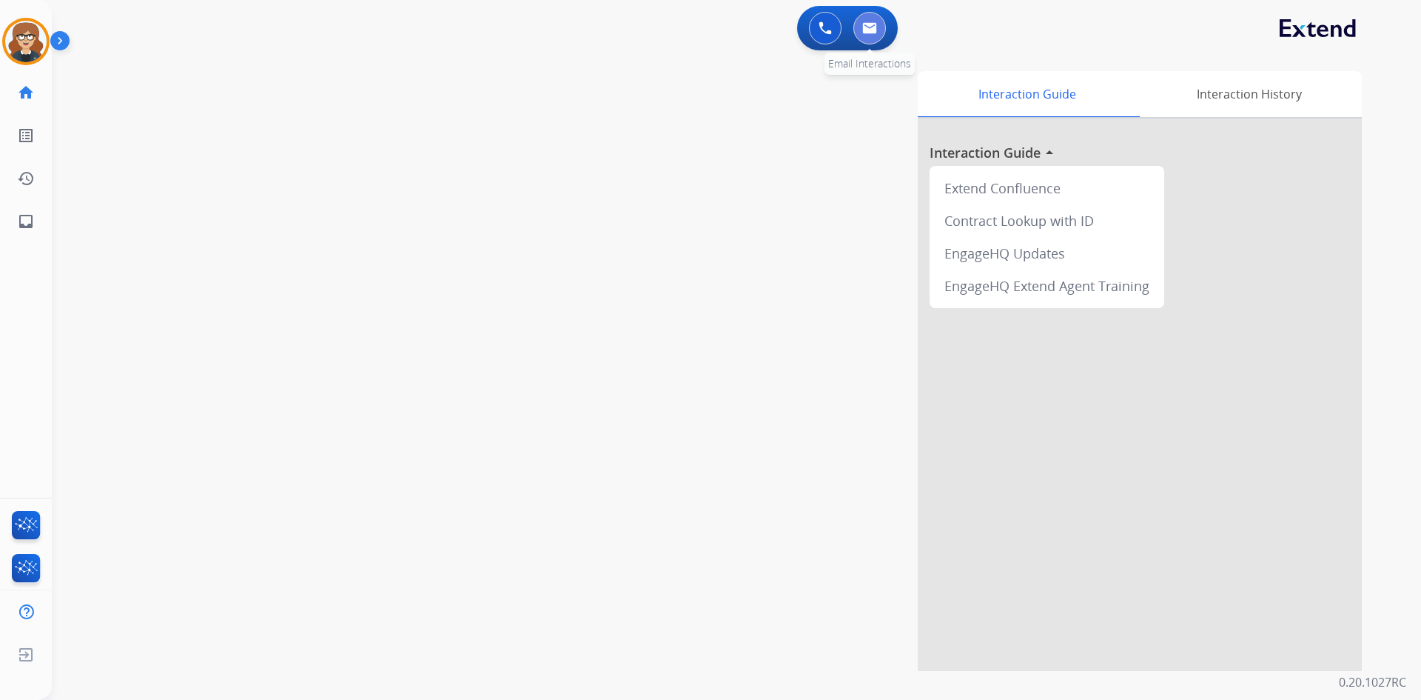
click at [863, 34] on button at bounding box center [870, 28] width 33 height 33
